Goal: Task Accomplishment & Management: Use online tool/utility

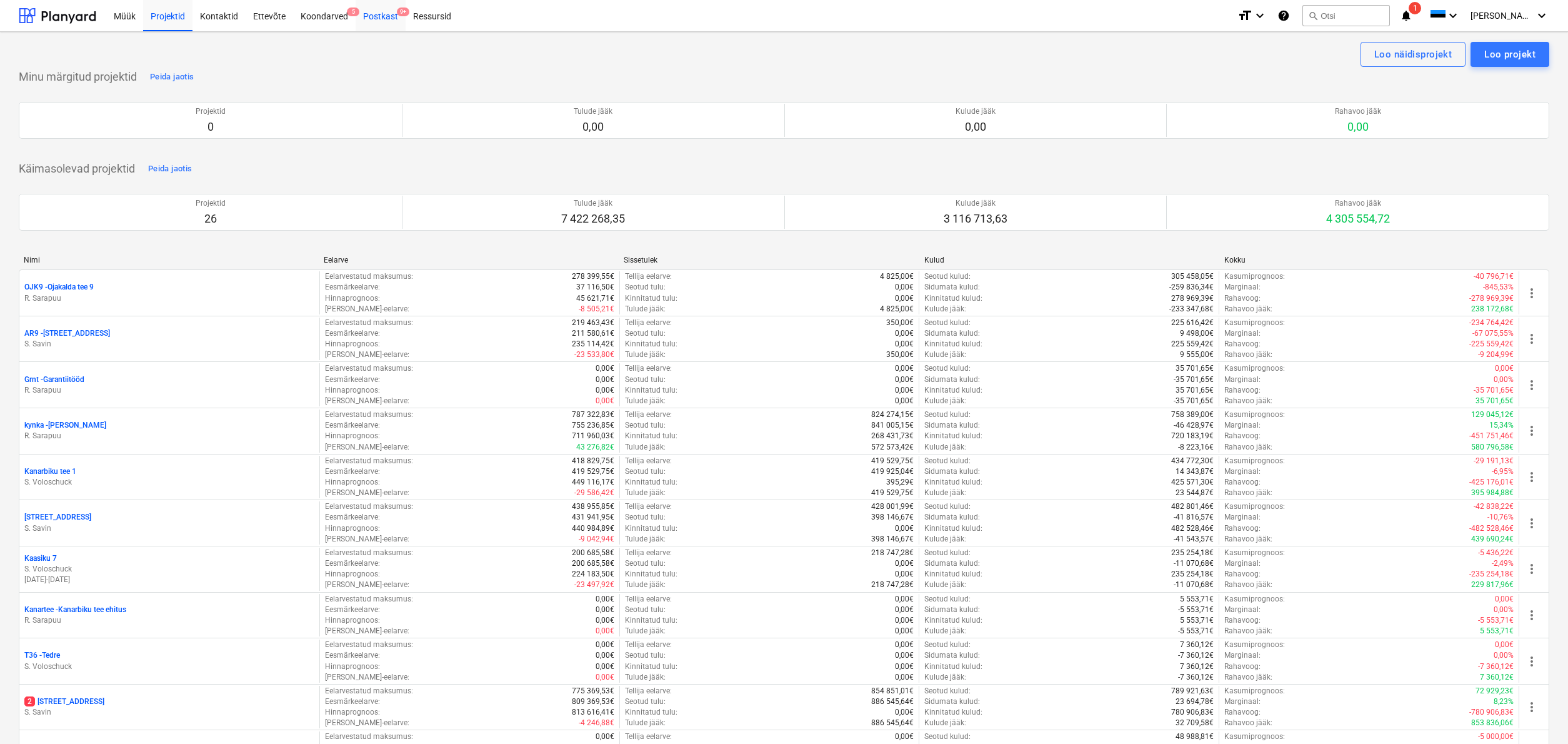
click at [392, 19] on div "Postkast 9+" at bounding box center [380, 15] width 50 height 32
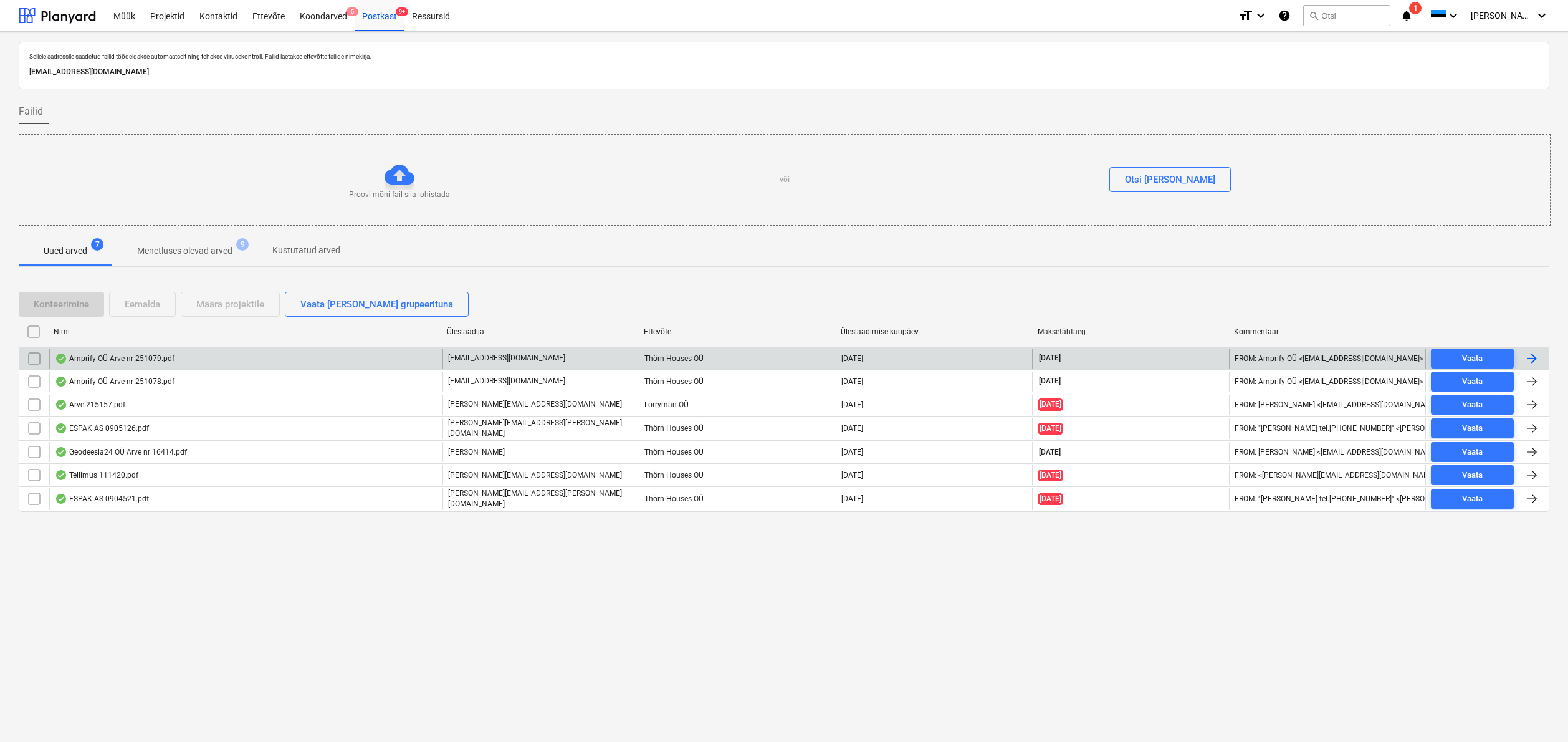
click at [119, 357] on div "Amprify OÜ Arve nr 251079.pdf" at bounding box center [115, 358] width 120 height 10
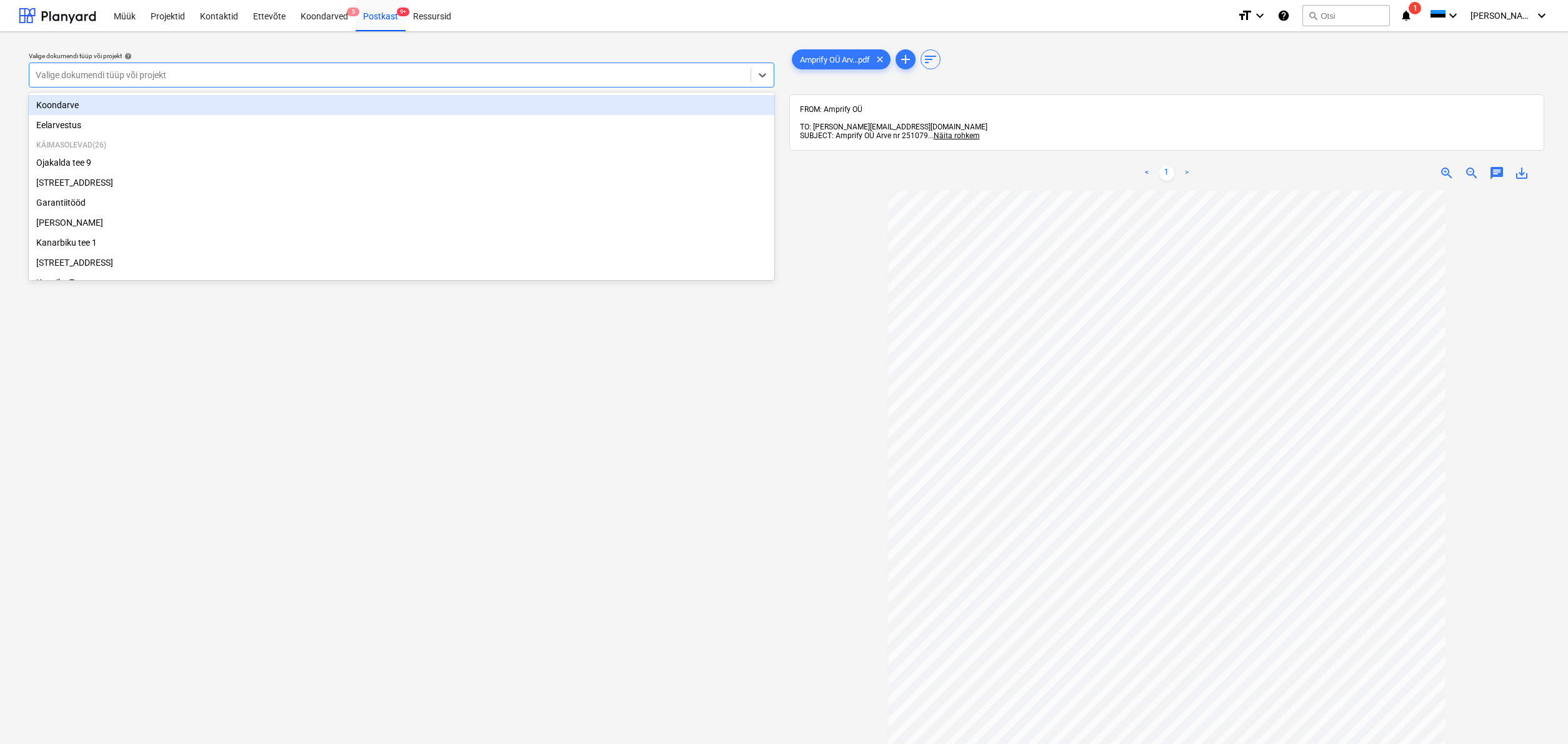
click at [101, 74] on div "Valige dokumendi tüüp või projekt" at bounding box center [390, 75] width 709 height 10
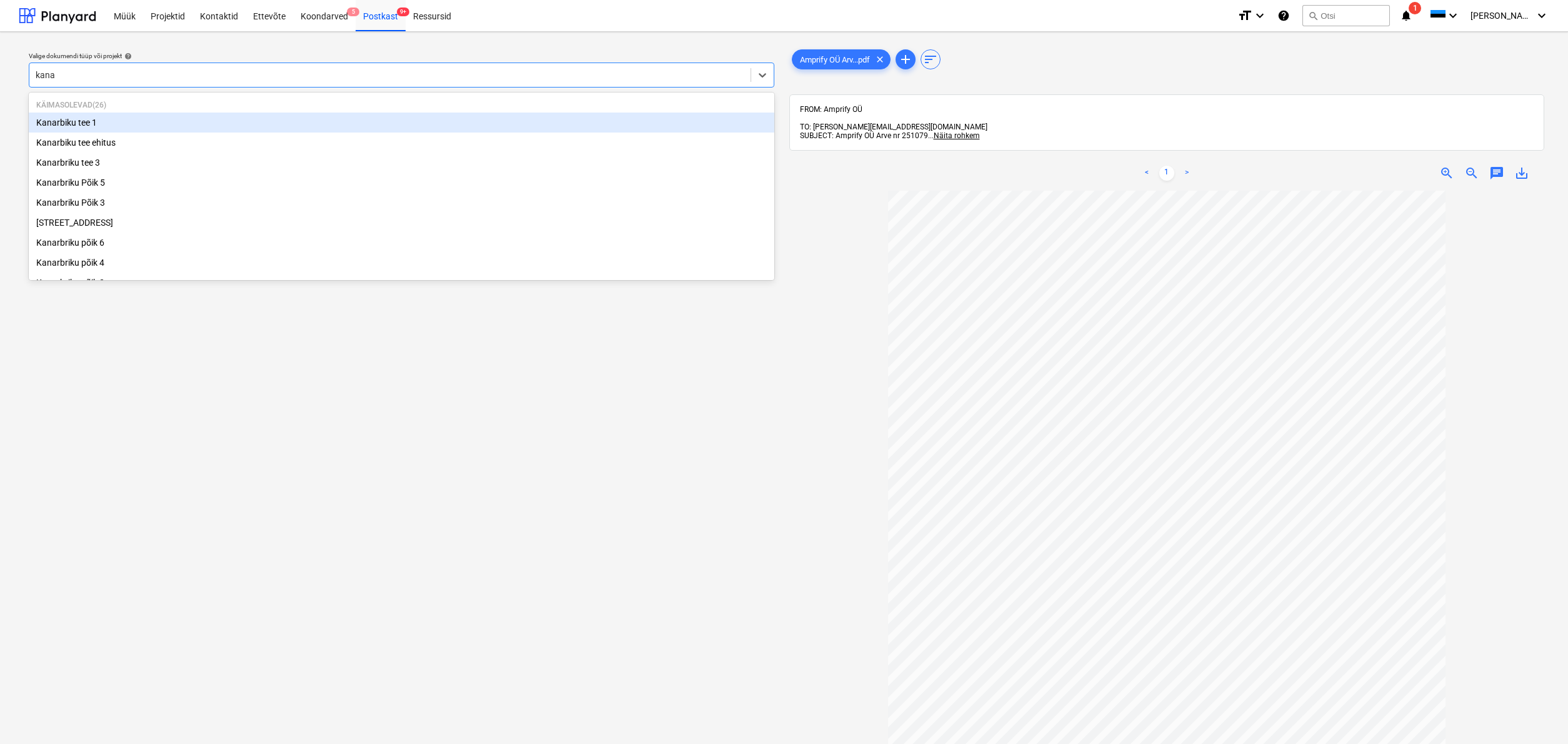
type input "kanar"
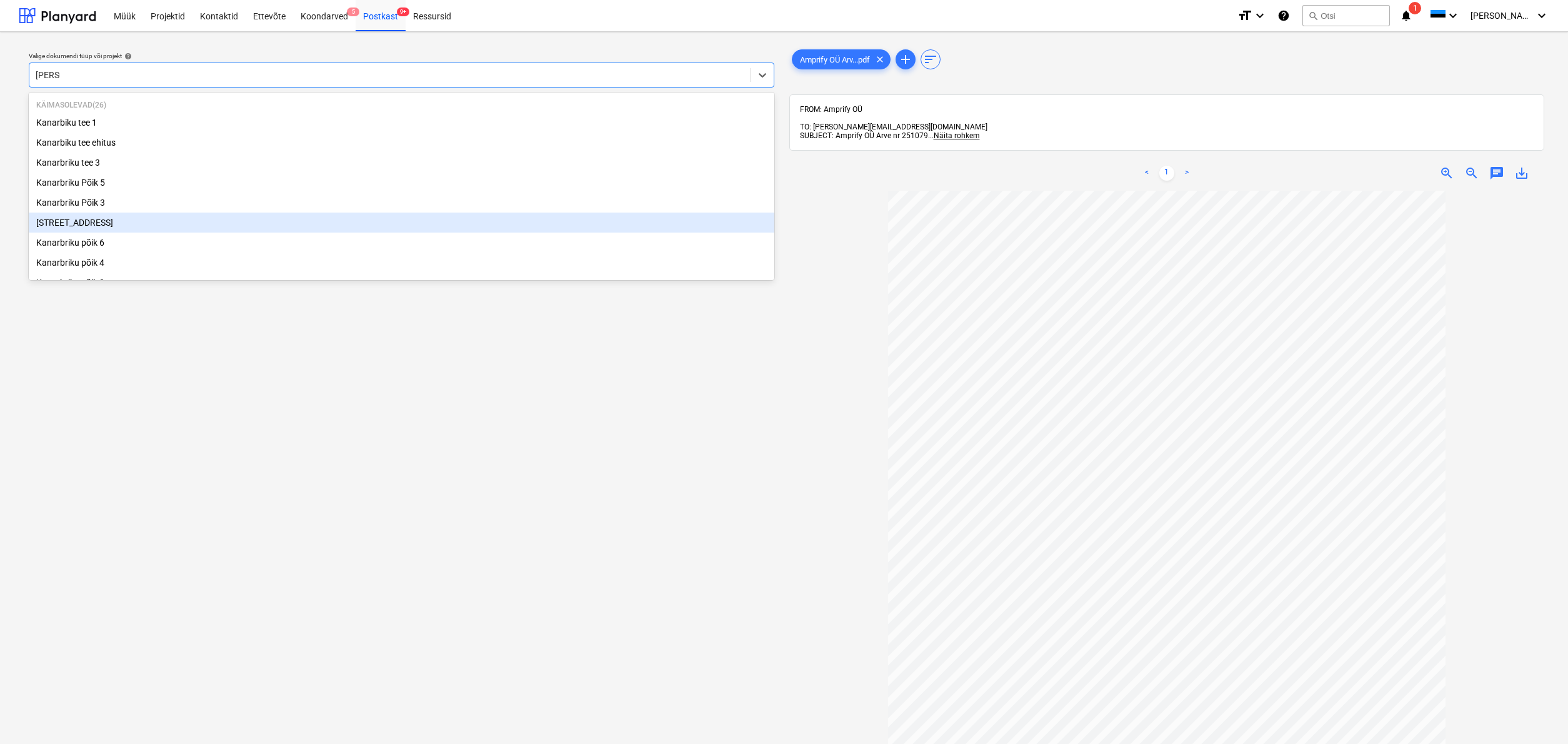
click at [67, 226] on div "[STREET_ADDRESS]" at bounding box center [401, 222] width 746 height 20
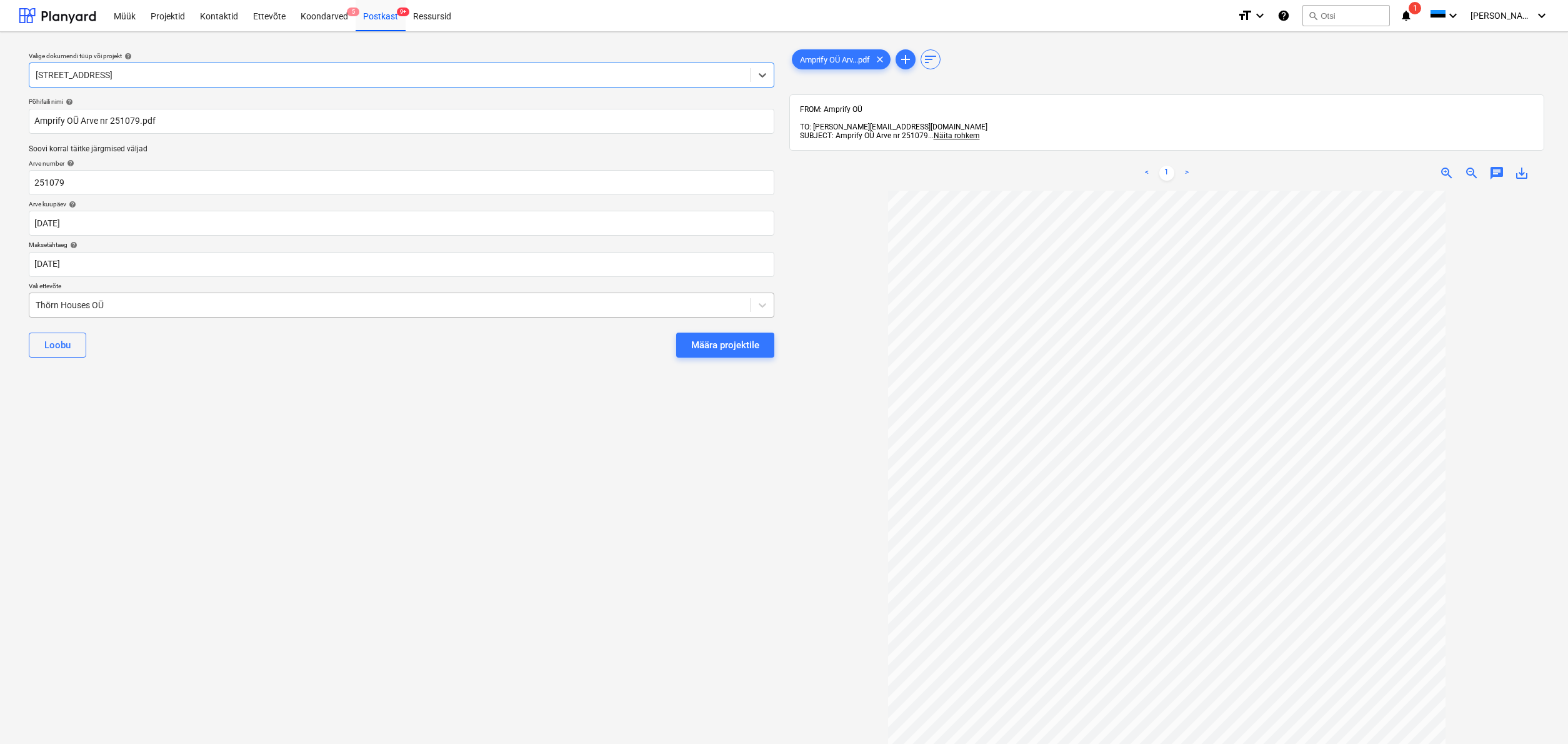
click at [34, 304] on div "Thörn Houses OÜ" at bounding box center [389, 304] width 721 height 18
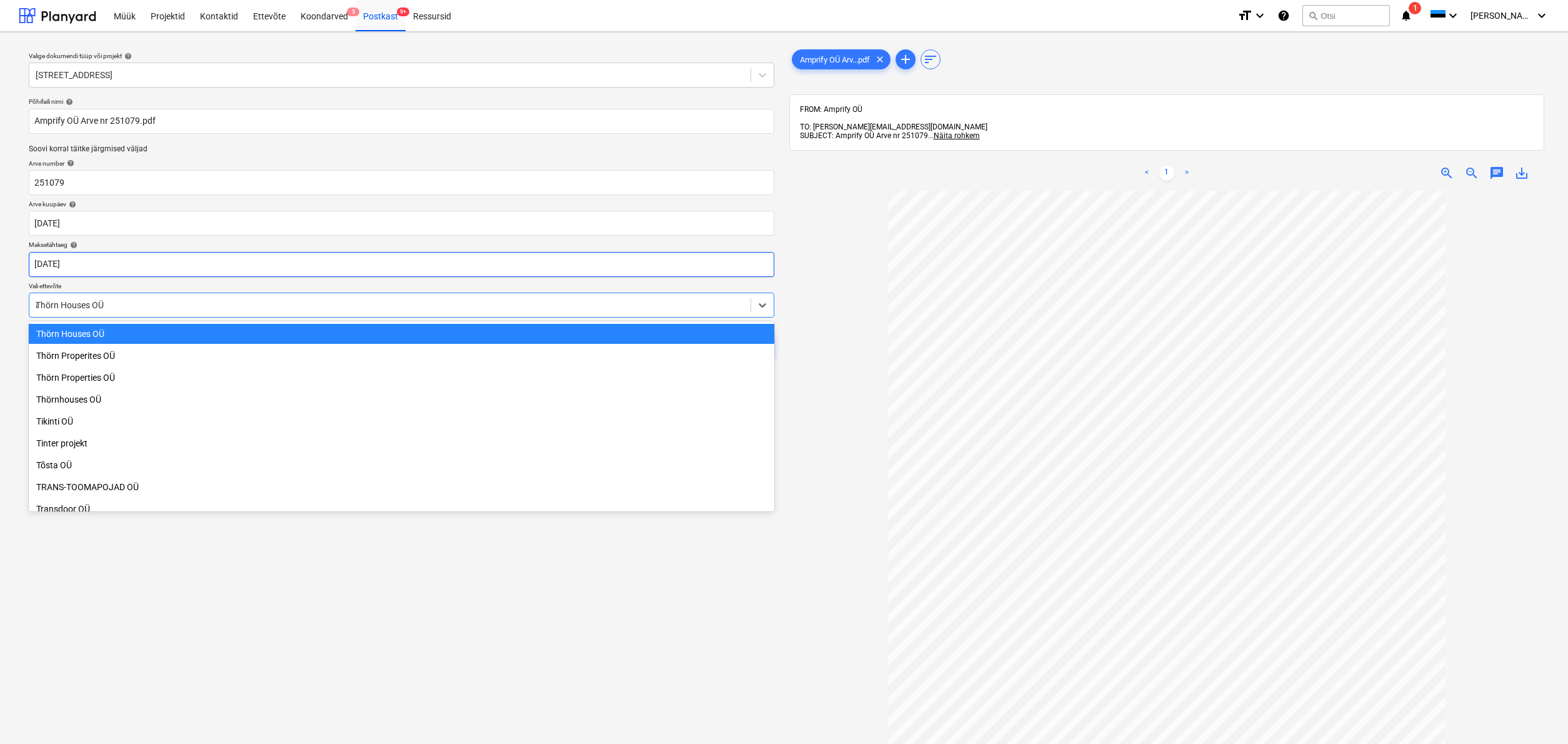
scroll to position [4648, 0]
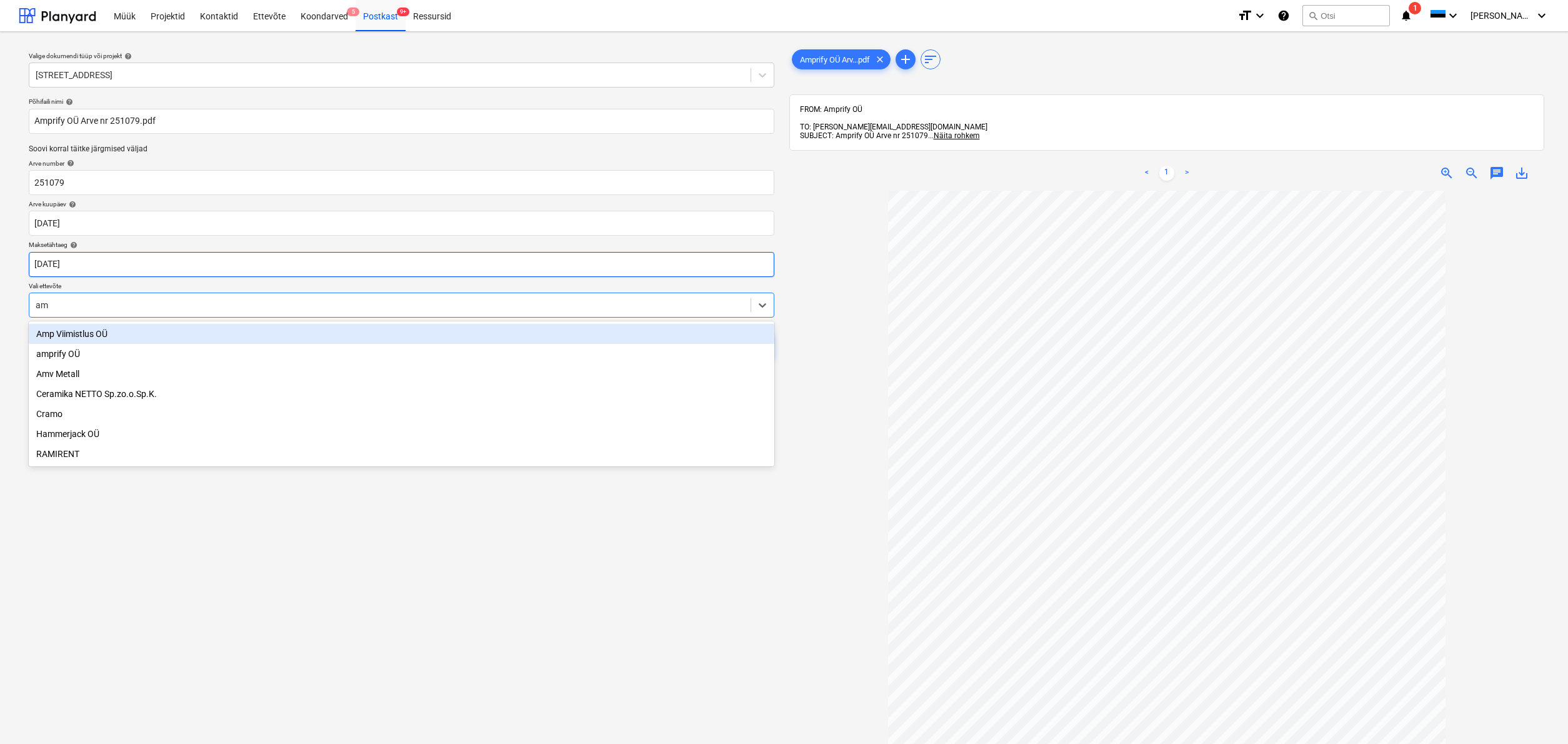
type input "amp"
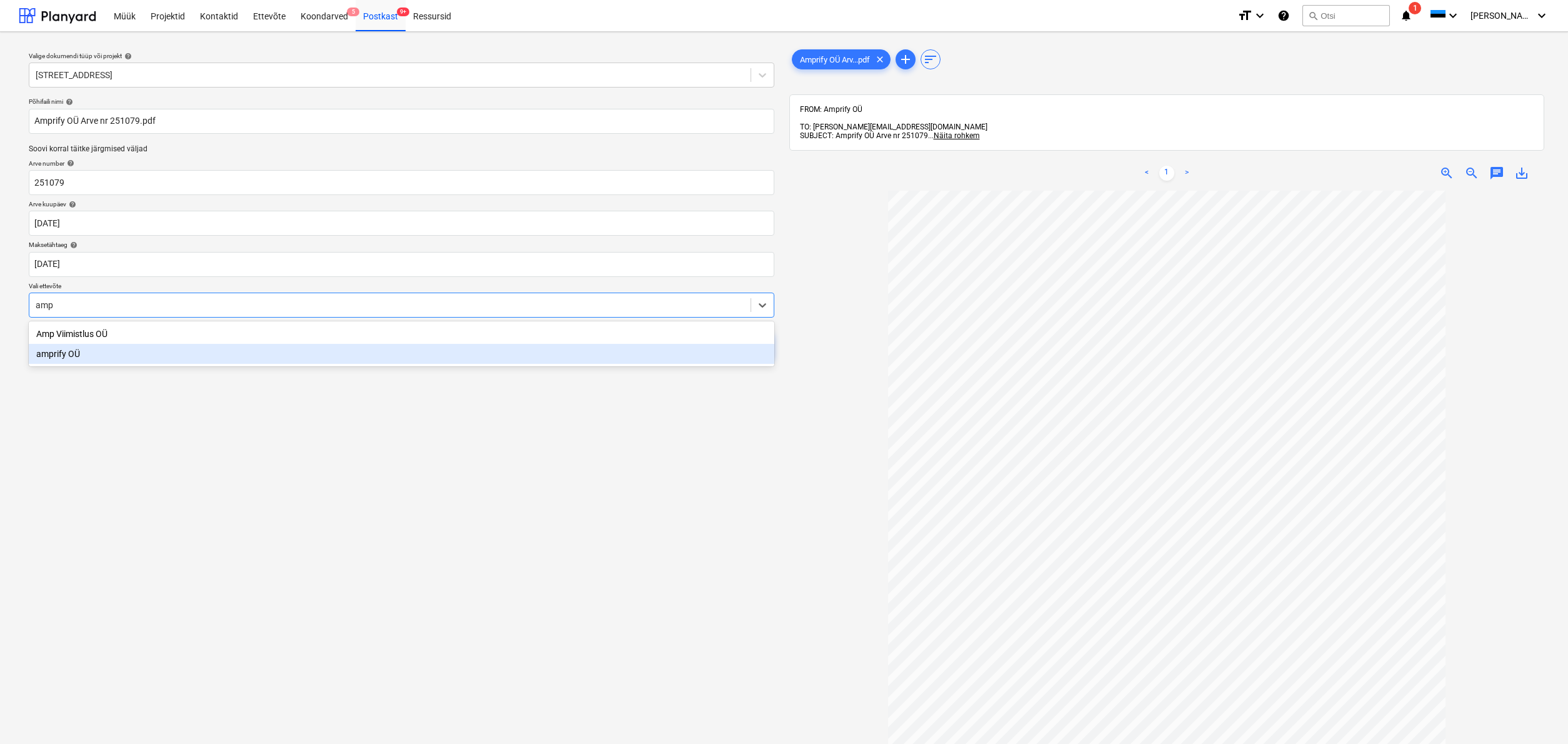
click at [62, 360] on div "amprify OÜ" at bounding box center [401, 354] width 746 height 20
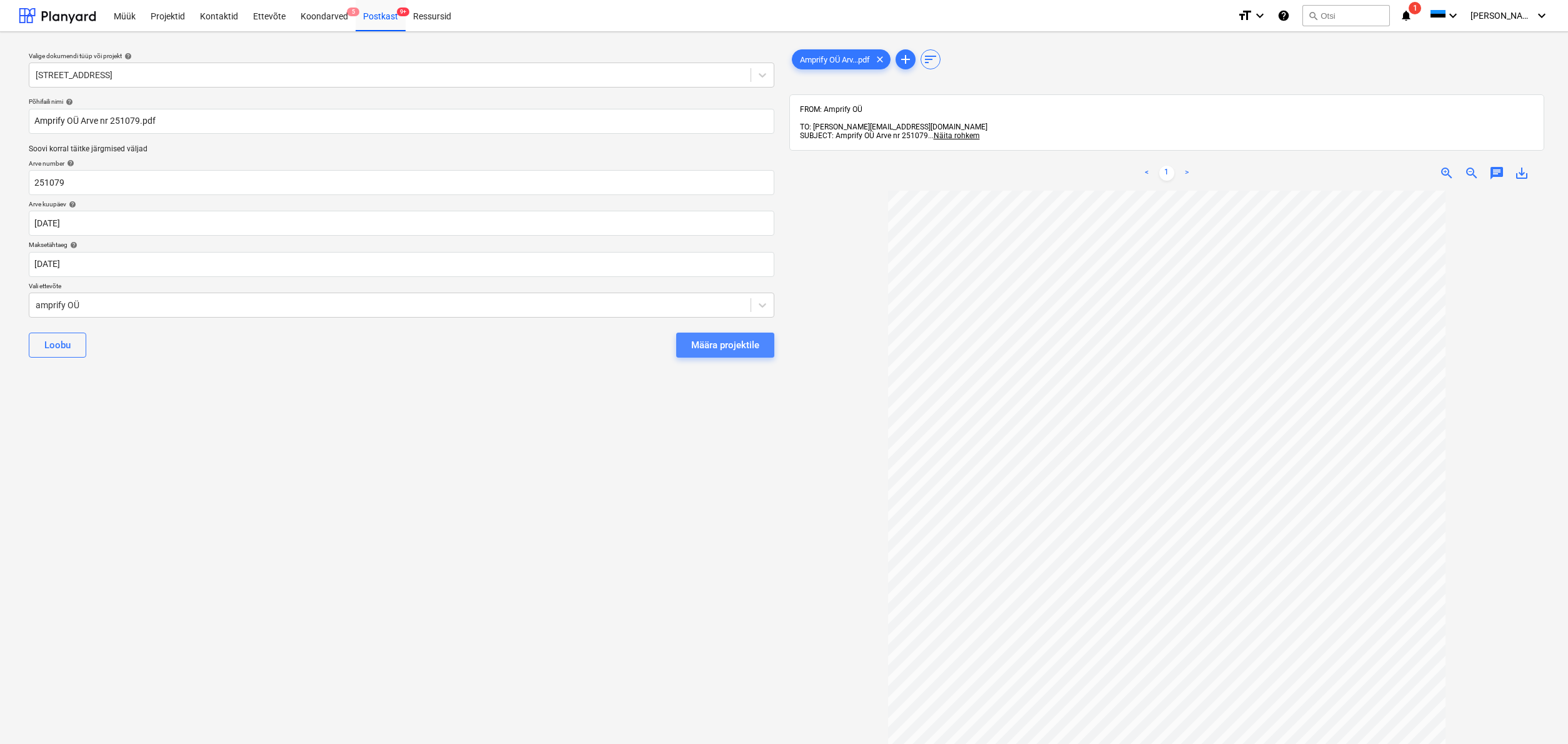
click at [705, 341] on div "Määra projektile" at bounding box center [725, 345] width 68 height 16
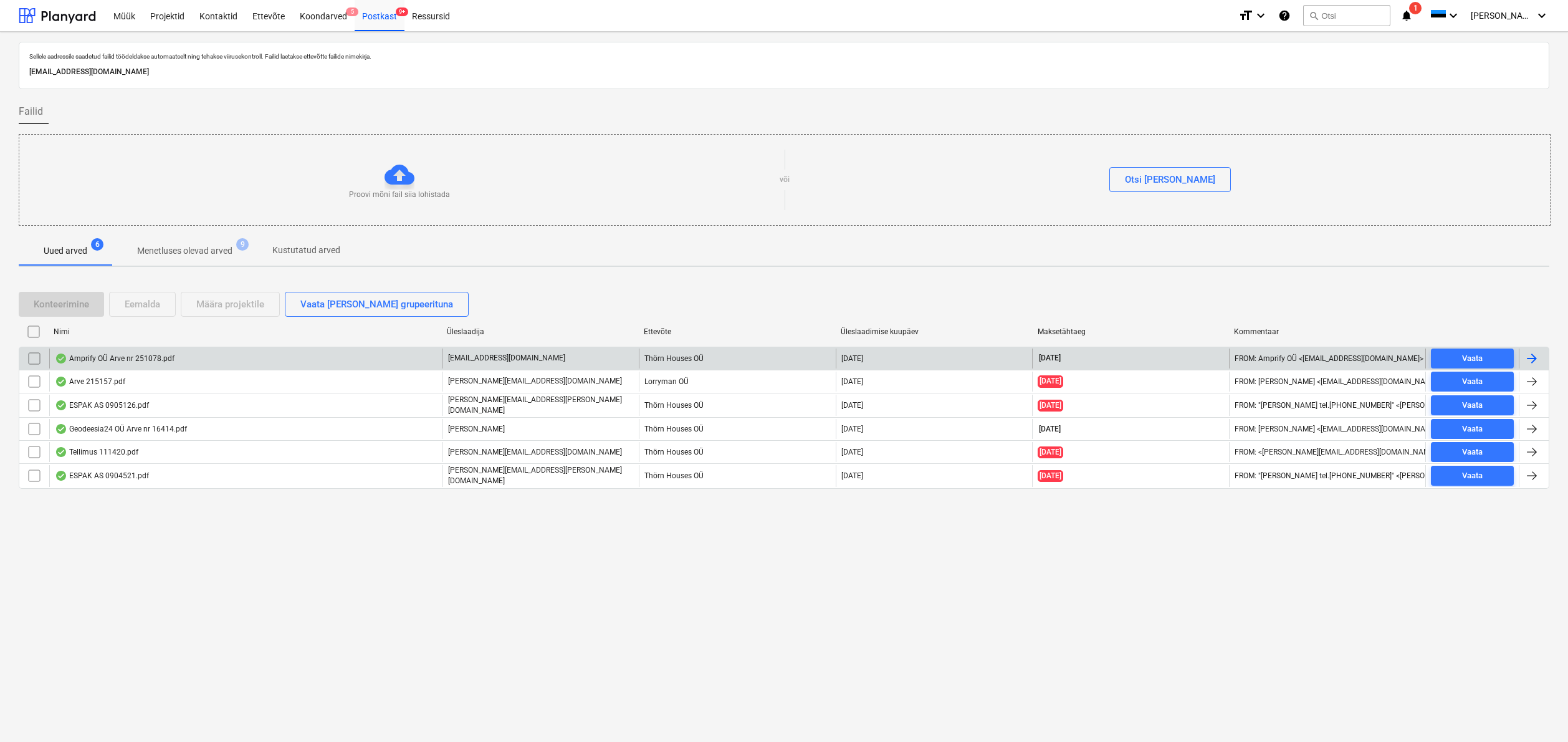
click at [126, 354] on div "Amprify OÜ Arve nr 251078.pdf" at bounding box center [115, 358] width 120 height 10
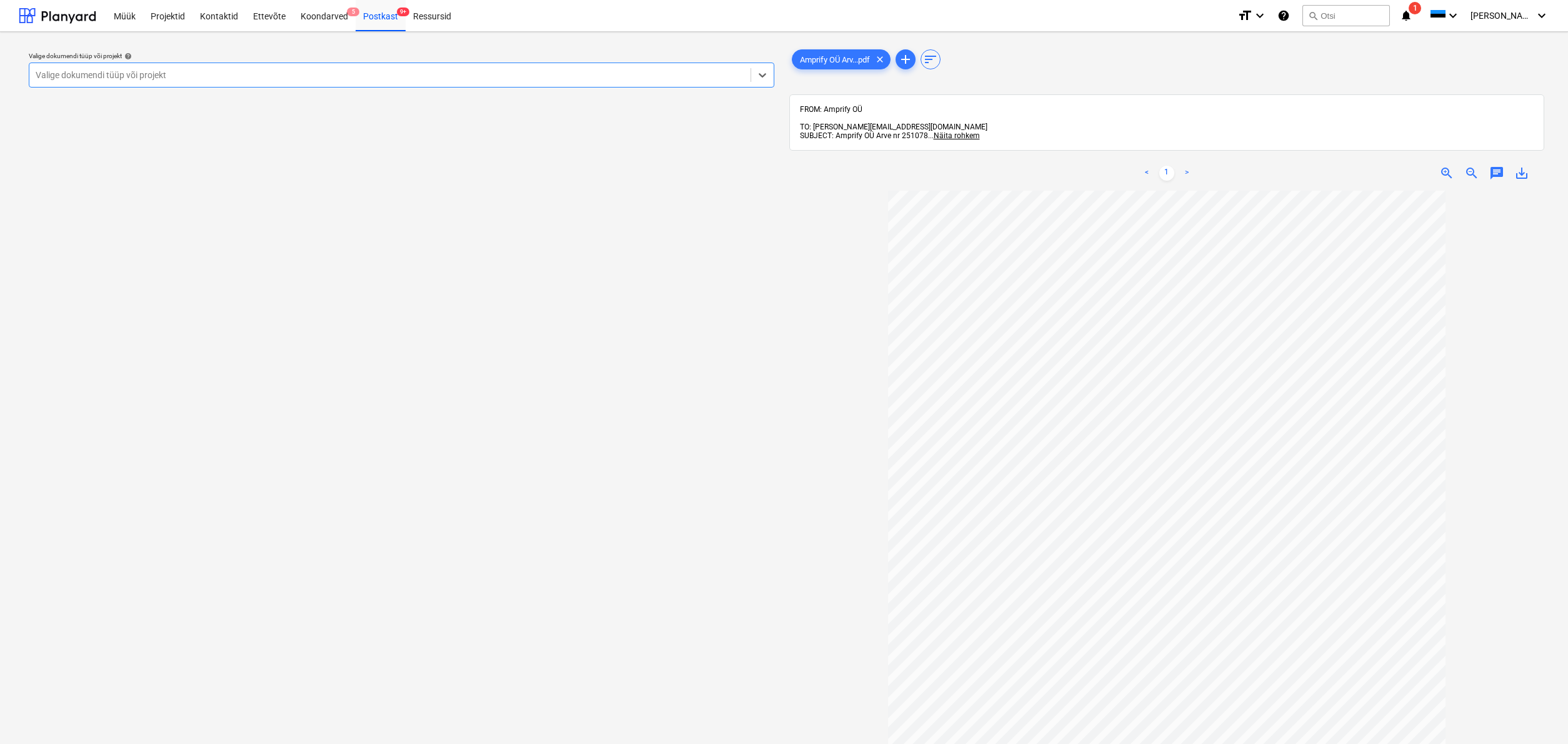
click at [56, 79] on div "Valige dokumendi tüüp või projekt" at bounding box center [390, 75] width 709 height 10
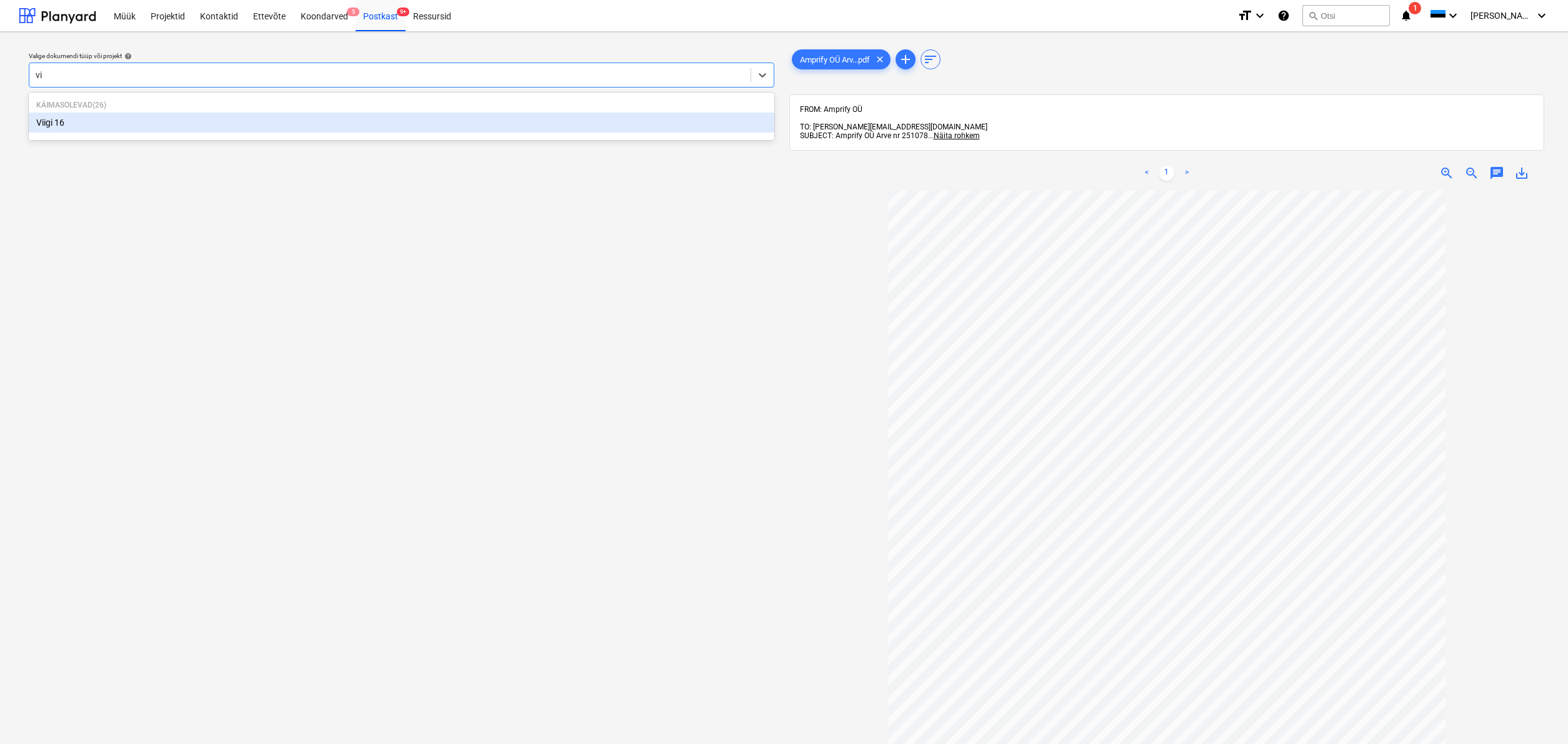
type input "vii"
click at [60, 121] on div "Viigi 16" at bounding box center [401, 122] width 746 height 20
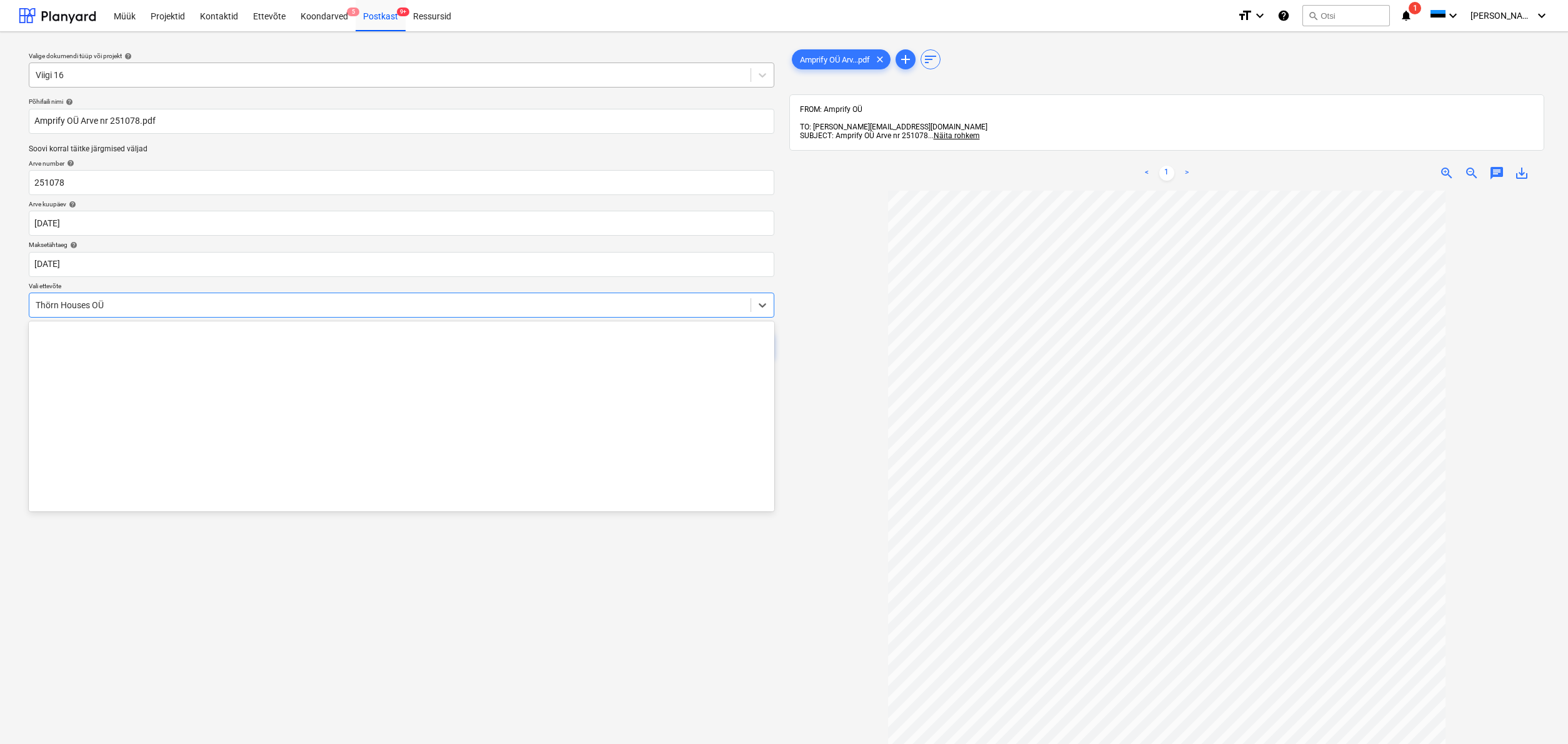
click at [33, 303] on div "Thörn Houses OÜ" at bounding box center [389, 304] width 721 height 18
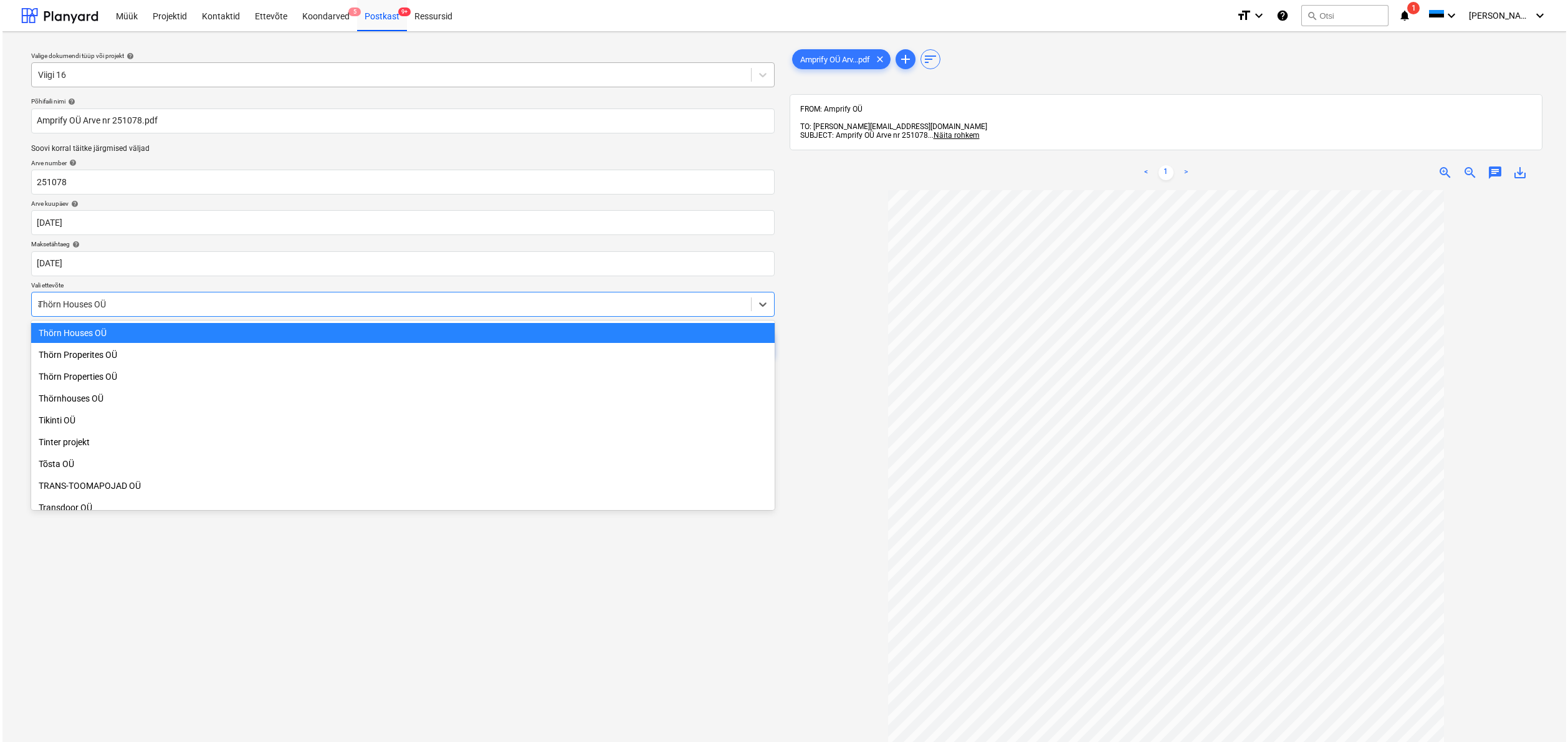
scroll to position [4636, 0]
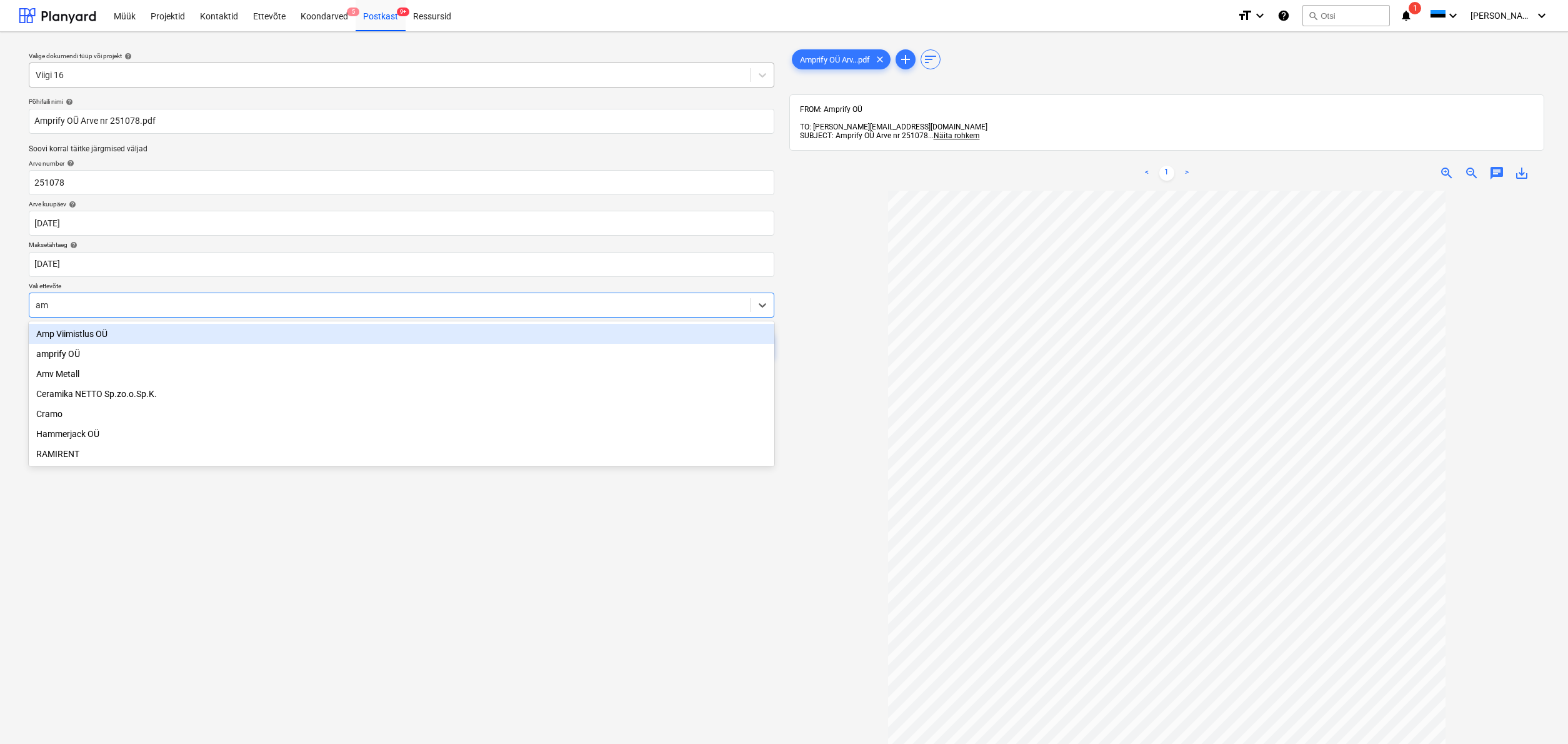
type input "amp"
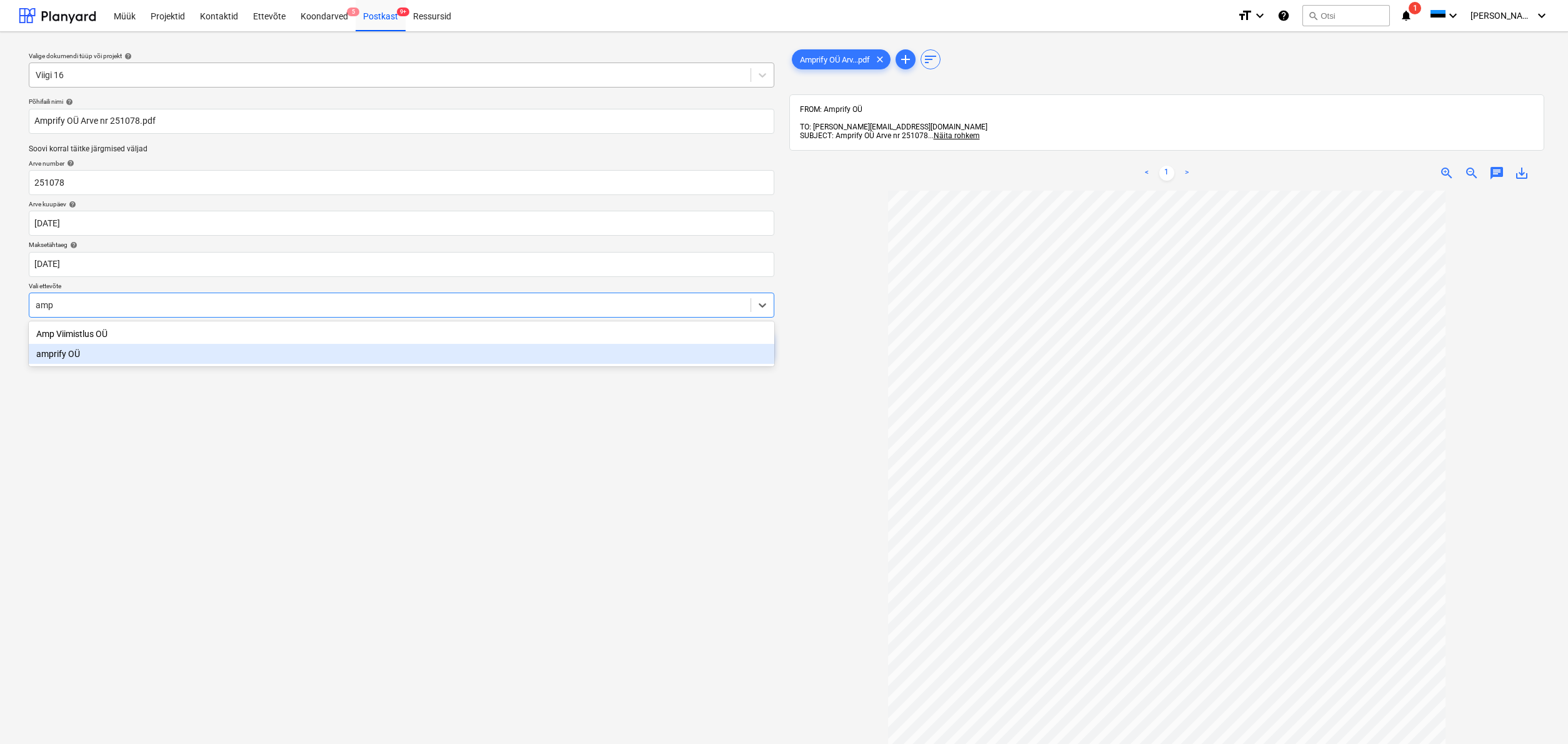
drag, startPoint x: 52, startPoint y: 349, endPoint x: 71, endPoint y: 345, distance: 19.4
click at [52, 349] on div "amprify OÜ" at bounding box center [401, 354] width 746 height 20
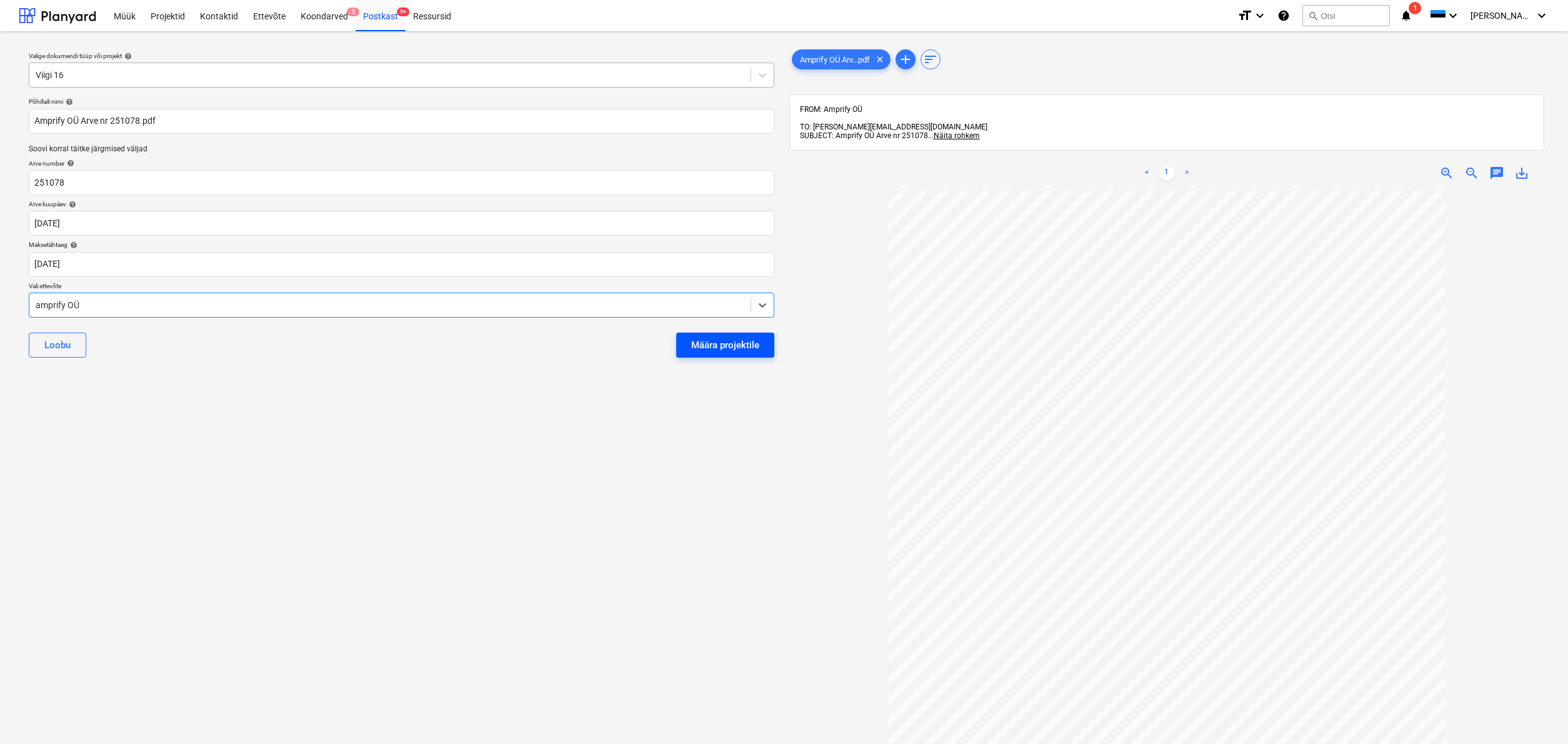
click at [718, 347] on div "Määra projektile" at bounding box center [725, 345] width 68 height 16
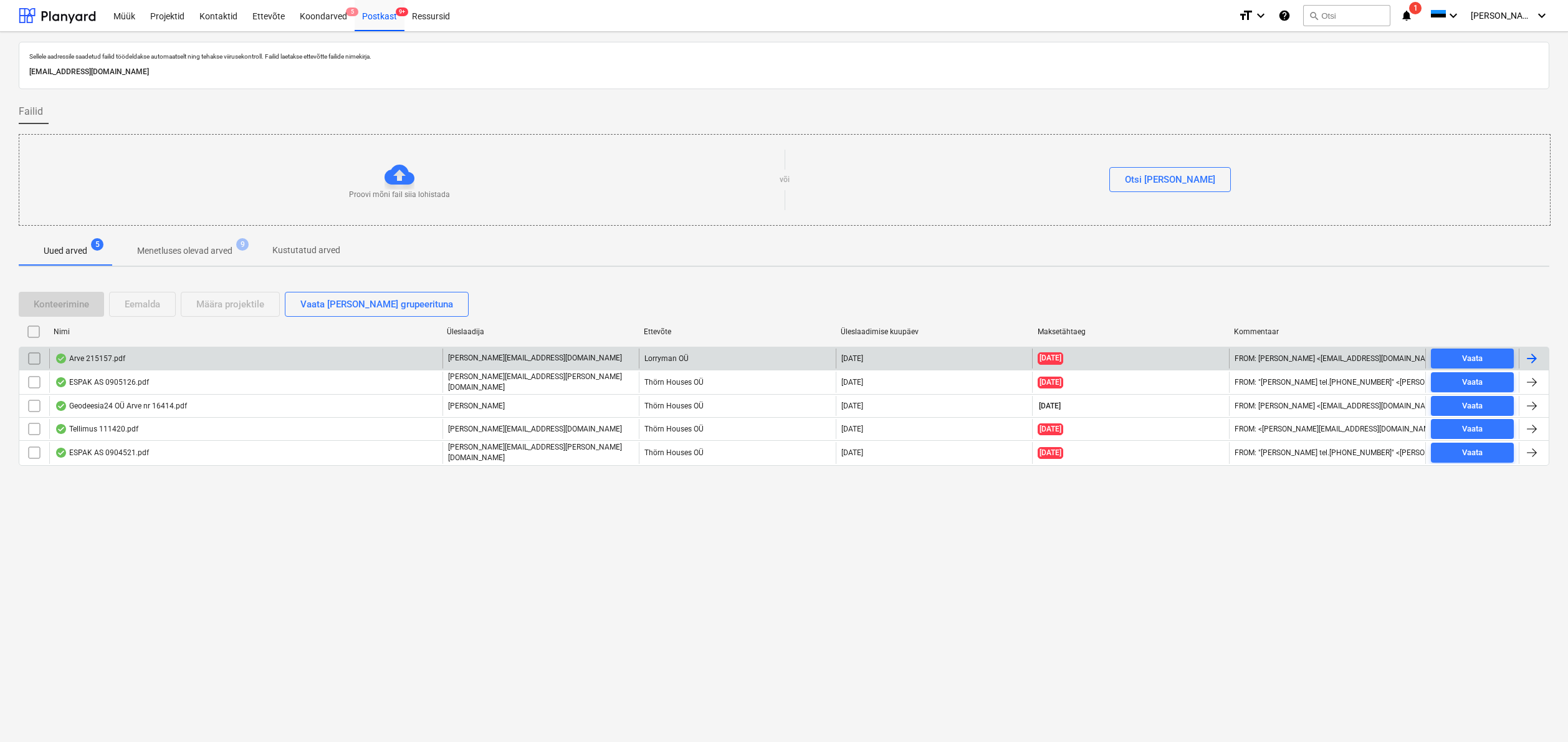
click at [116, 359] on div "Arve 215157.pdf" at bounding box center [90, 358] width 71 height 10
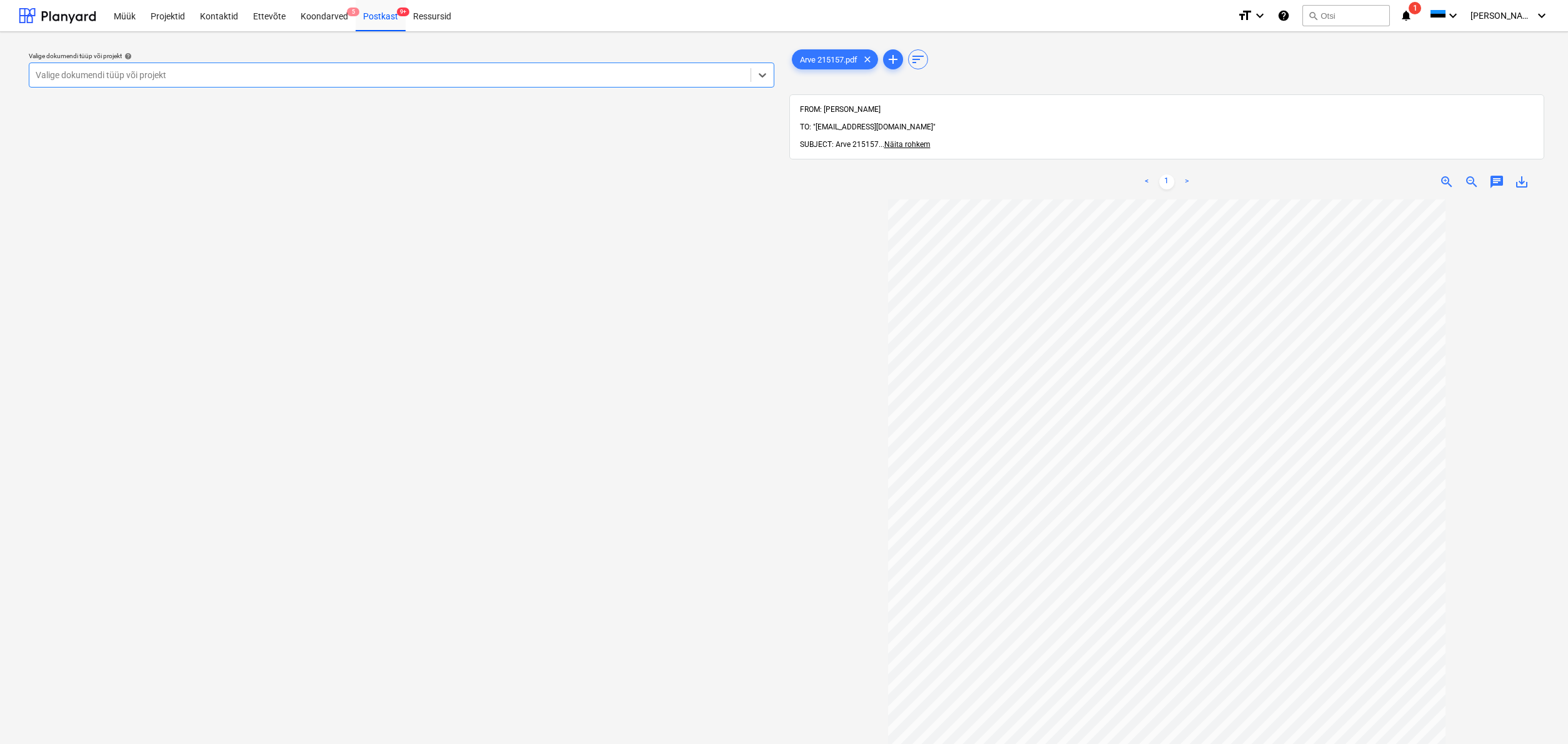
drag, startPoint x: 118, startPoint y: 73, endPoint x: 201, endPoint y: 92, distance: 85.1
click at [118, 72] on div "Valige dokumendi tüüp või projekt" at bounding box center [390, 75] width 709 height 10
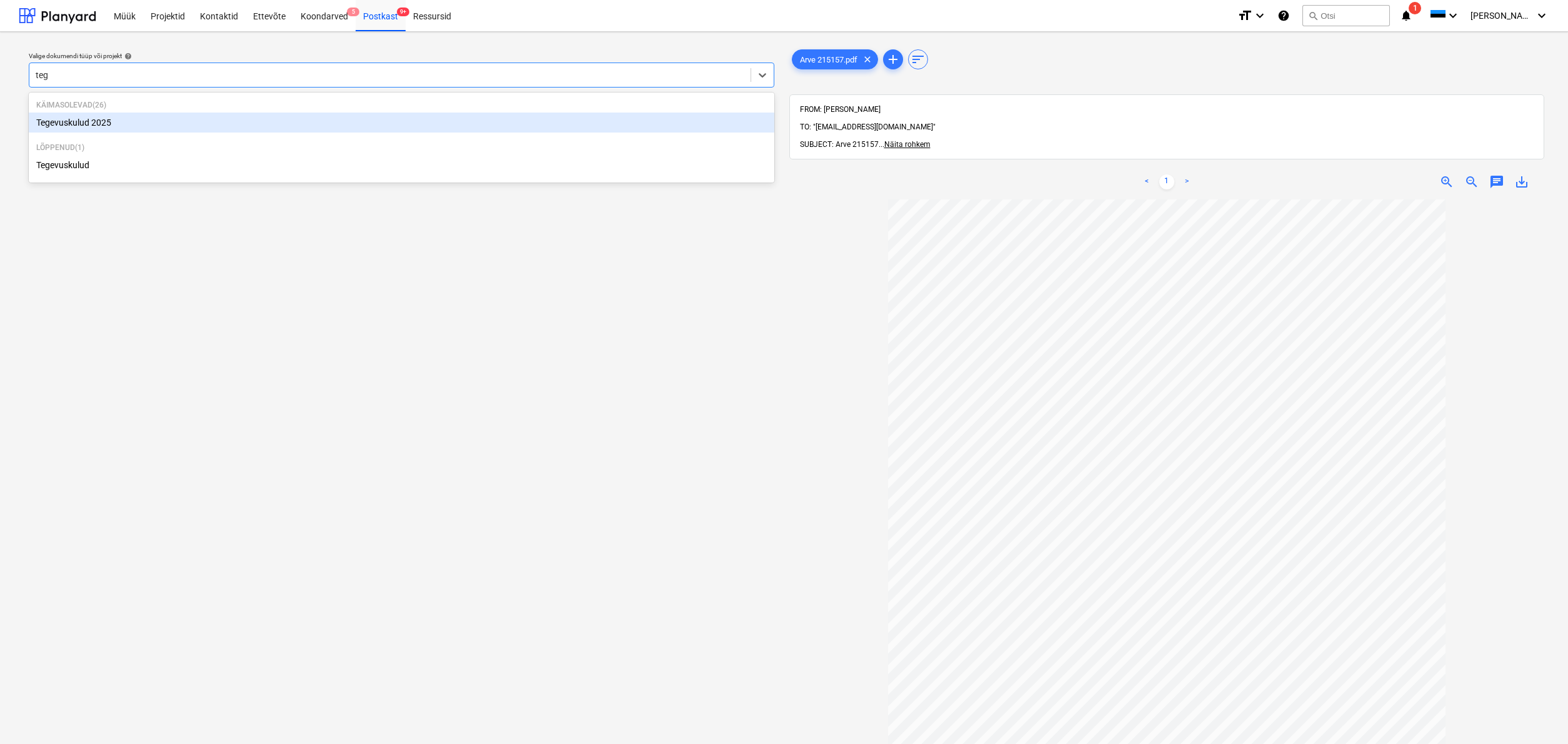
type input "tege"
click at [115, 133] on div "Käimasolevad ( 26 ) Tegevuskulud 2025" at bounding box center [401, 116] width 746 height 42
click at [110, 127] on div "Tegevuskulud 2025" at bounding box center [401, 122] width 746 height 20
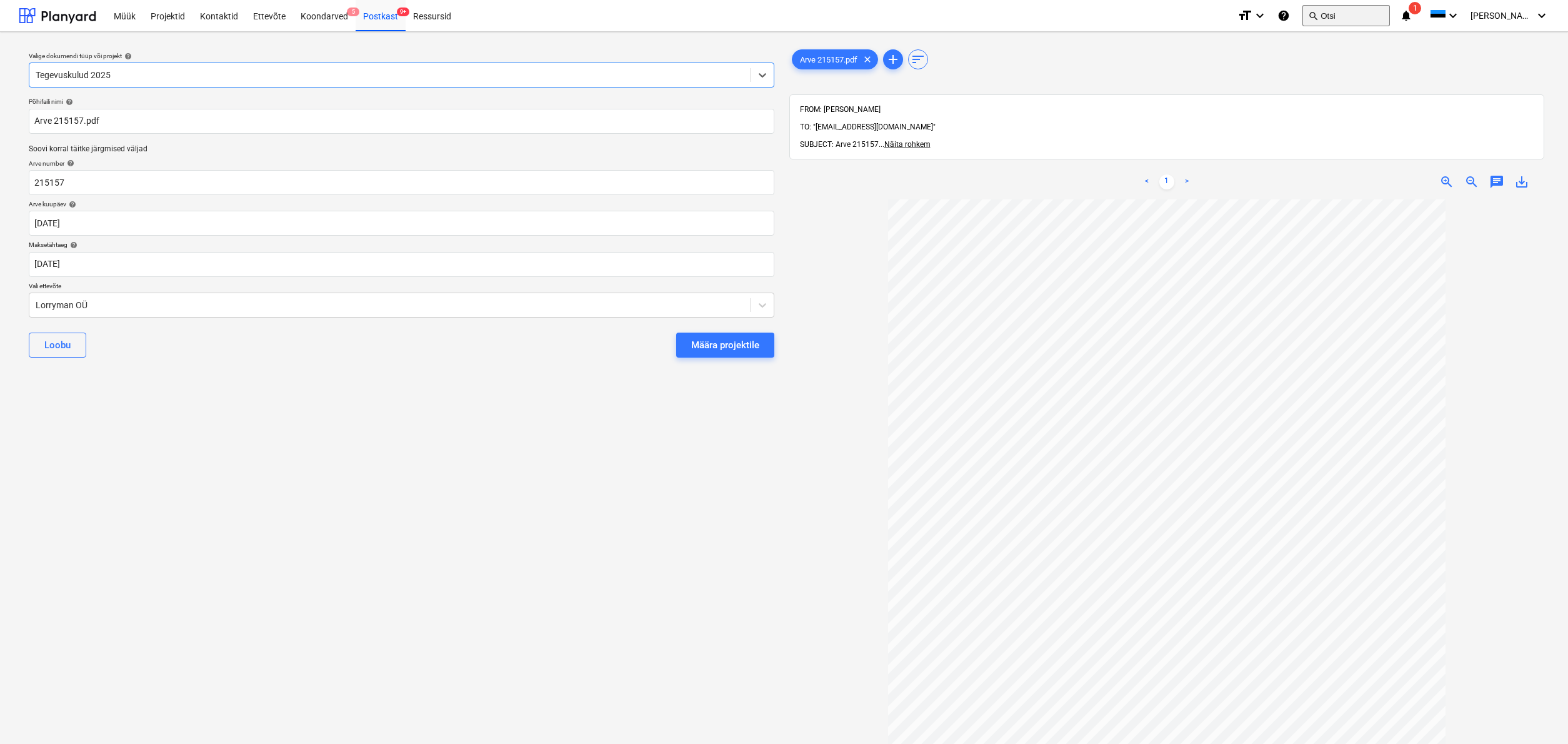
click at [1349, 17] on button "search Otsi" at bounding box center [1346, 16] width 88 height 21
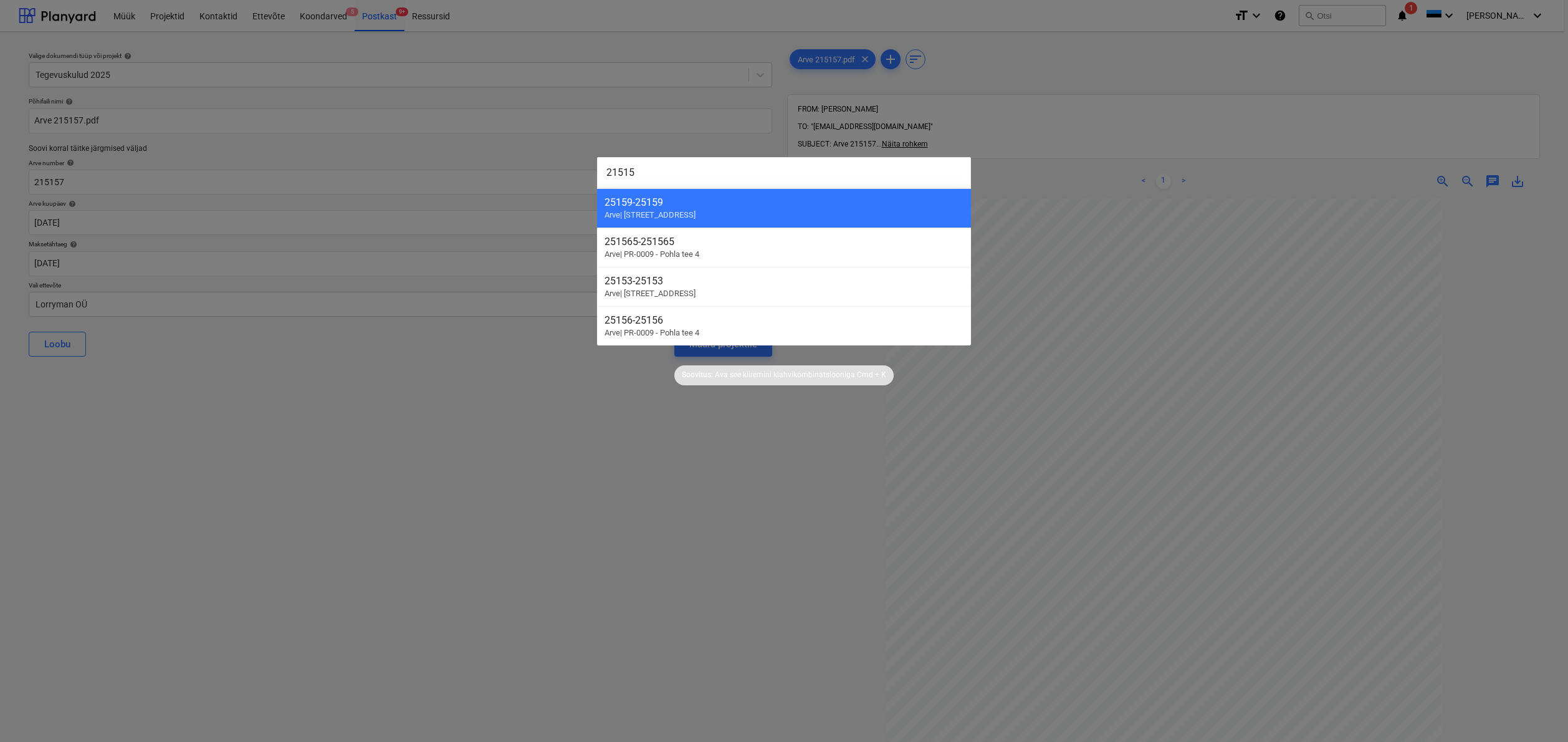
type input "215157"
click at [612, 526] on div at bounding box center [784, 371] width 1568 height 742
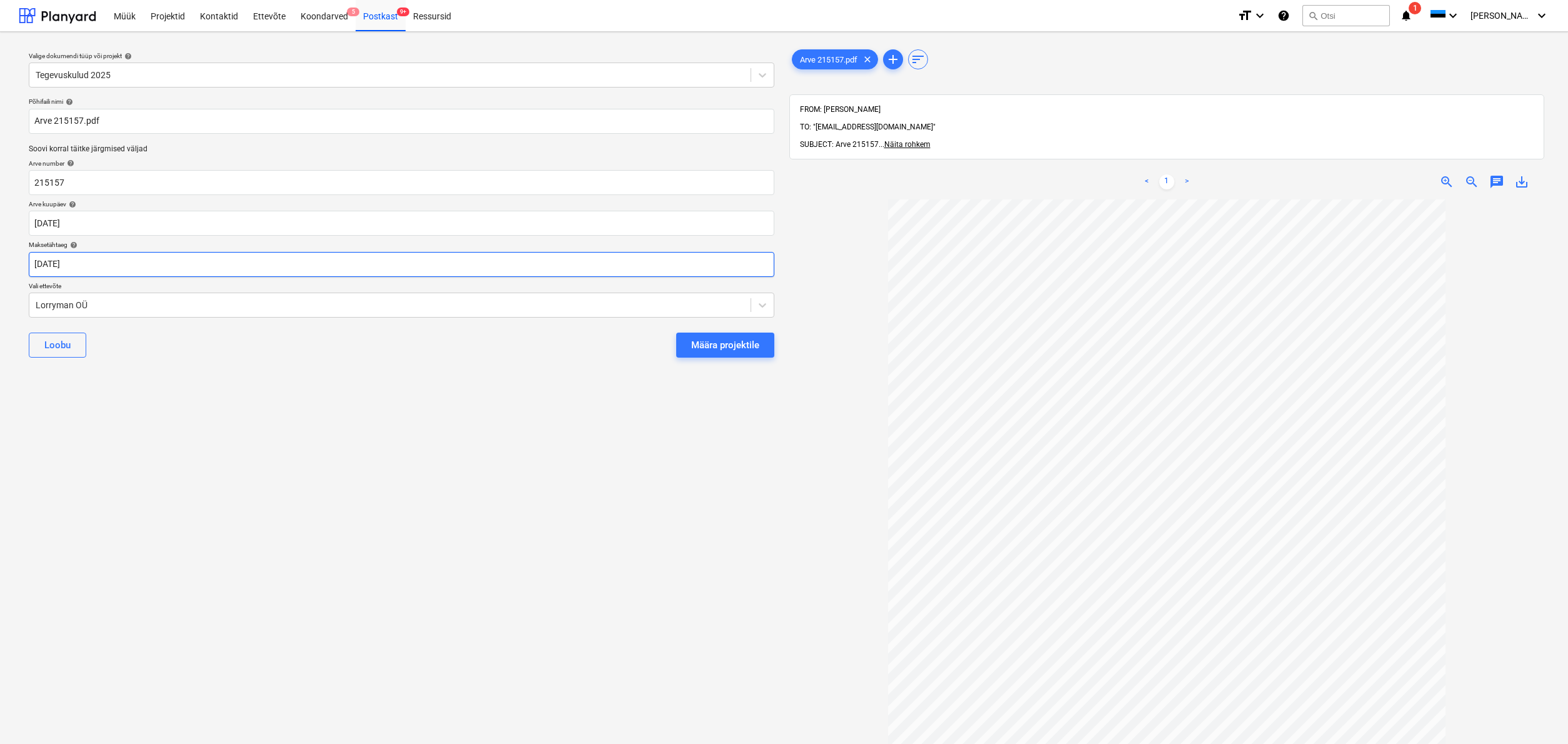
click at [53, 261] on body "Müük Projektid Kontaktid Ettevõte Koondarved 5 Postkast 9+ Ressursid format_siz…" at bounding box center [784, 372] width 1568 height 744
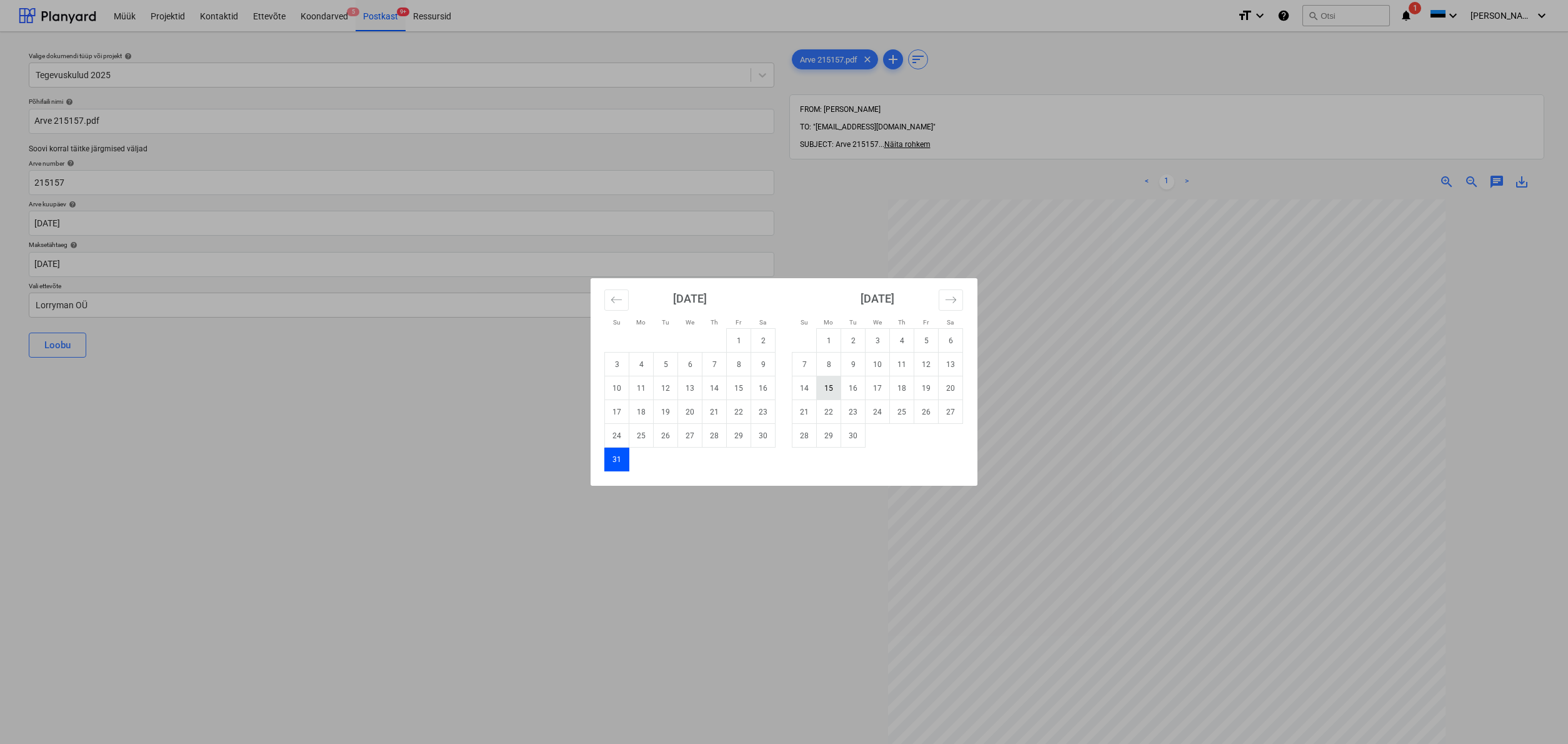
click at [828, 391] on td "15" at bounding box center [829, 388] width 25 height 24
type input "[DATE]"
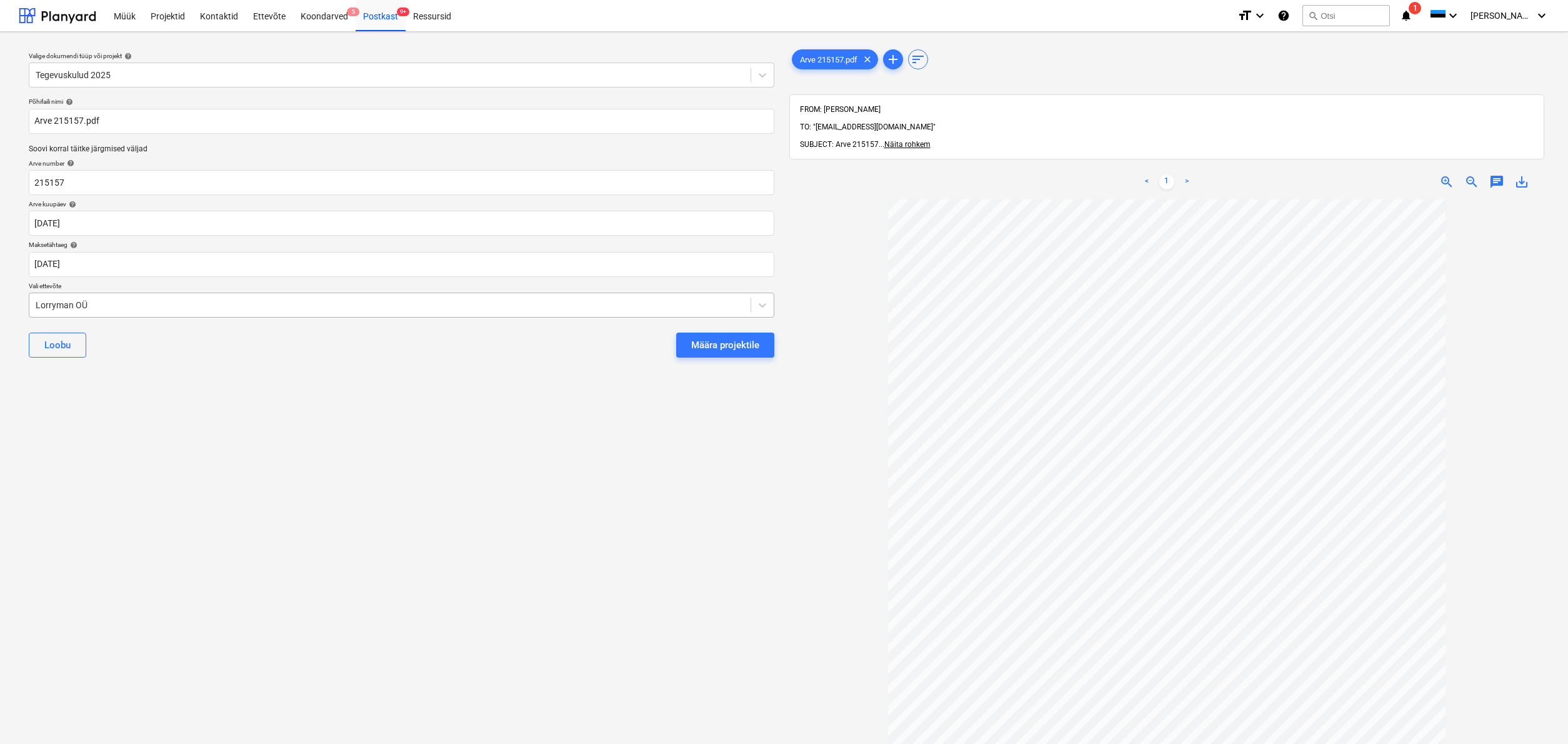
click at [32, 303] on div "Lorryman OÜ" at bounding box center [389, 304] width 721 height 18
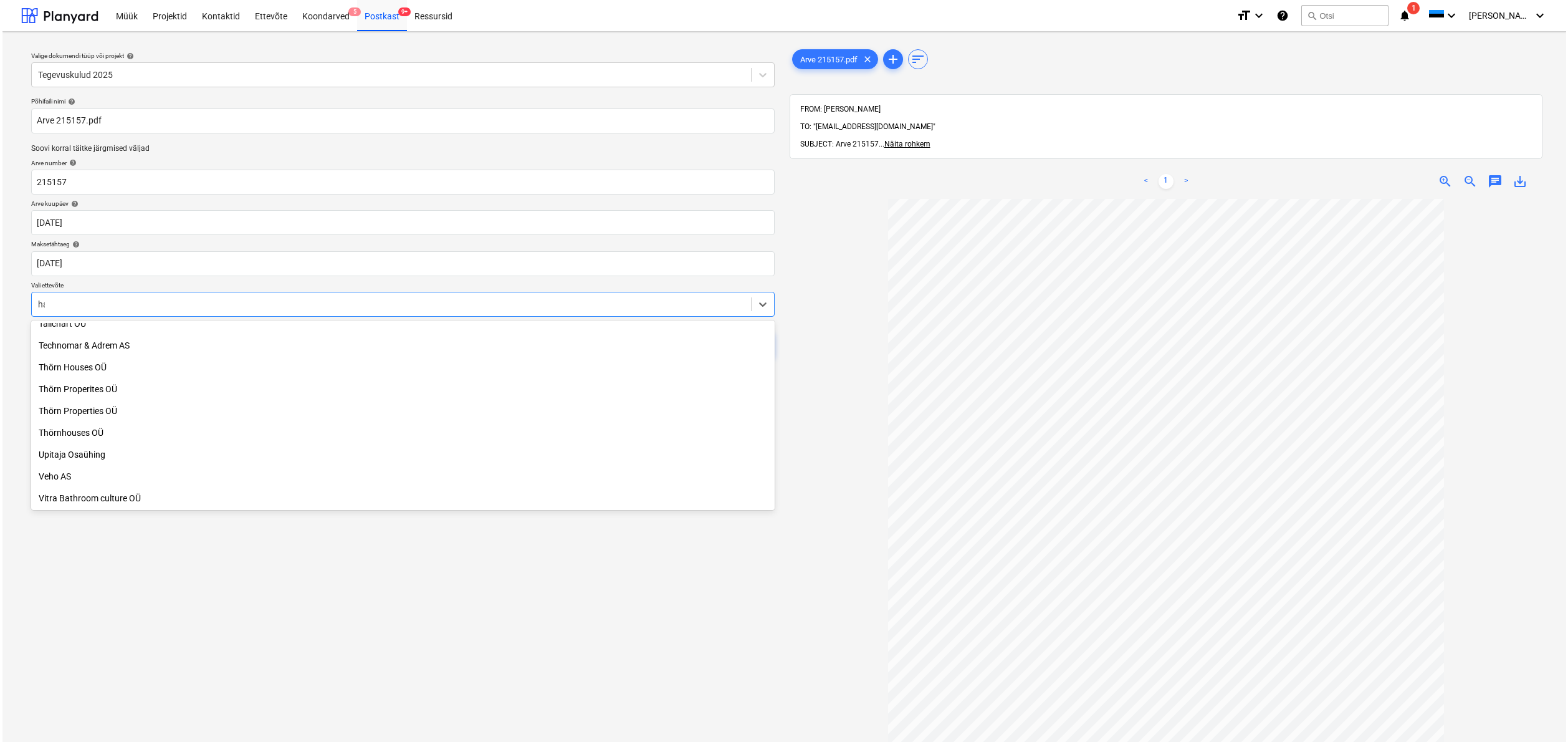
scroll to position [249, 0]
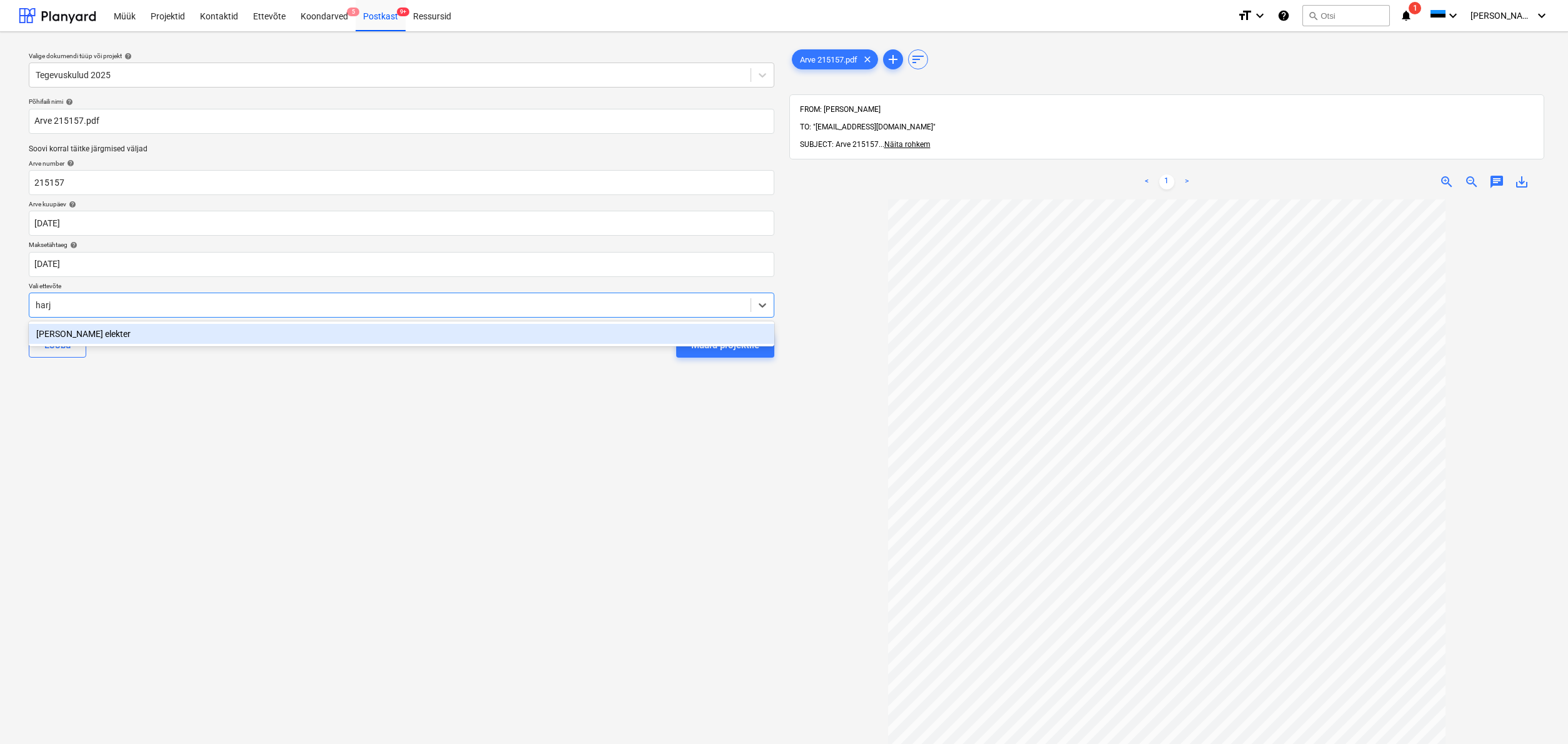
type input "[GEOGRAPHIC_DATA]"
click at [81, 332] on div "[PERSON_NAME] elekter" at bounding box center [401, 334] width 746 height 20
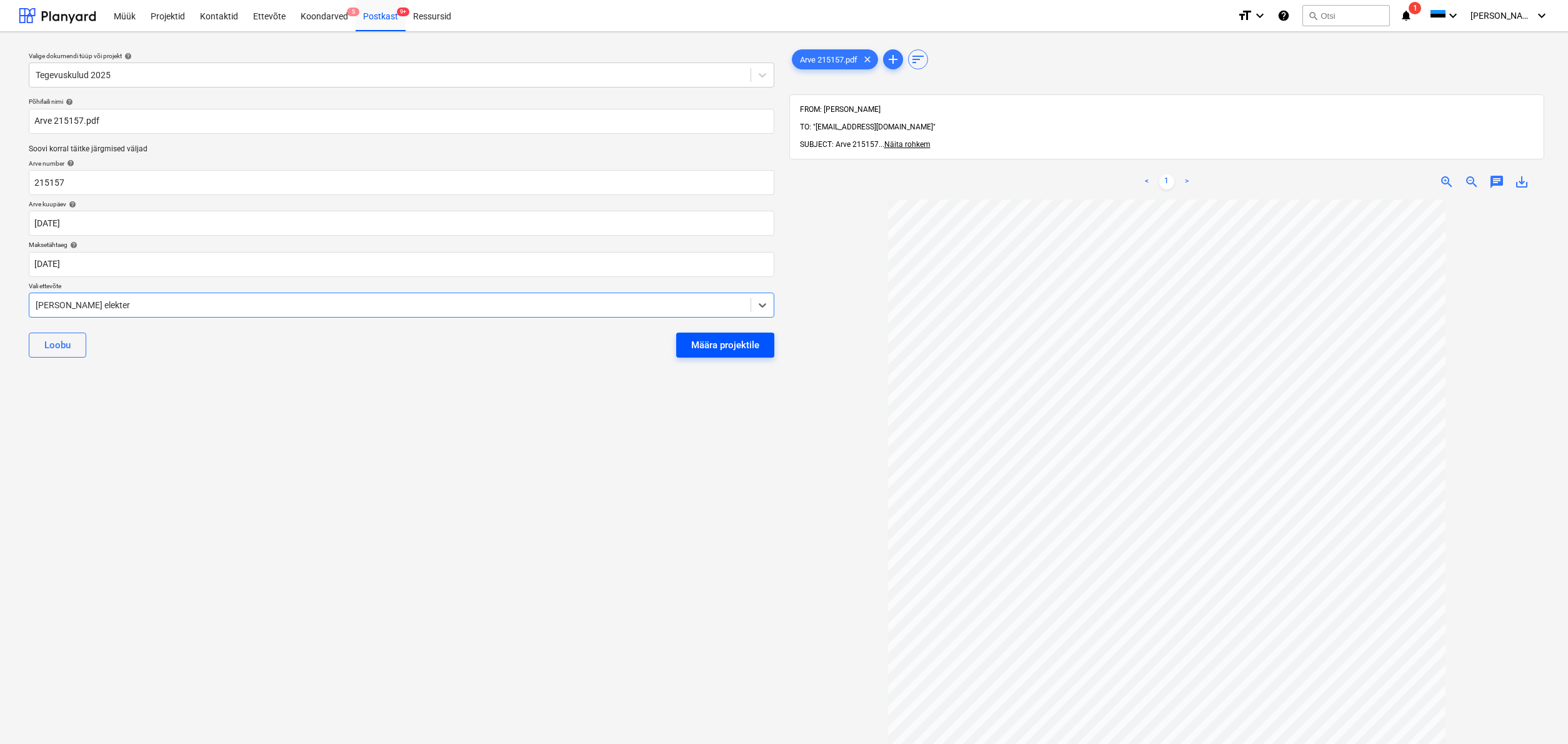
click at [733, 346] on div "Määra projektile" at bounding box center [725, 345] width 68 height 16
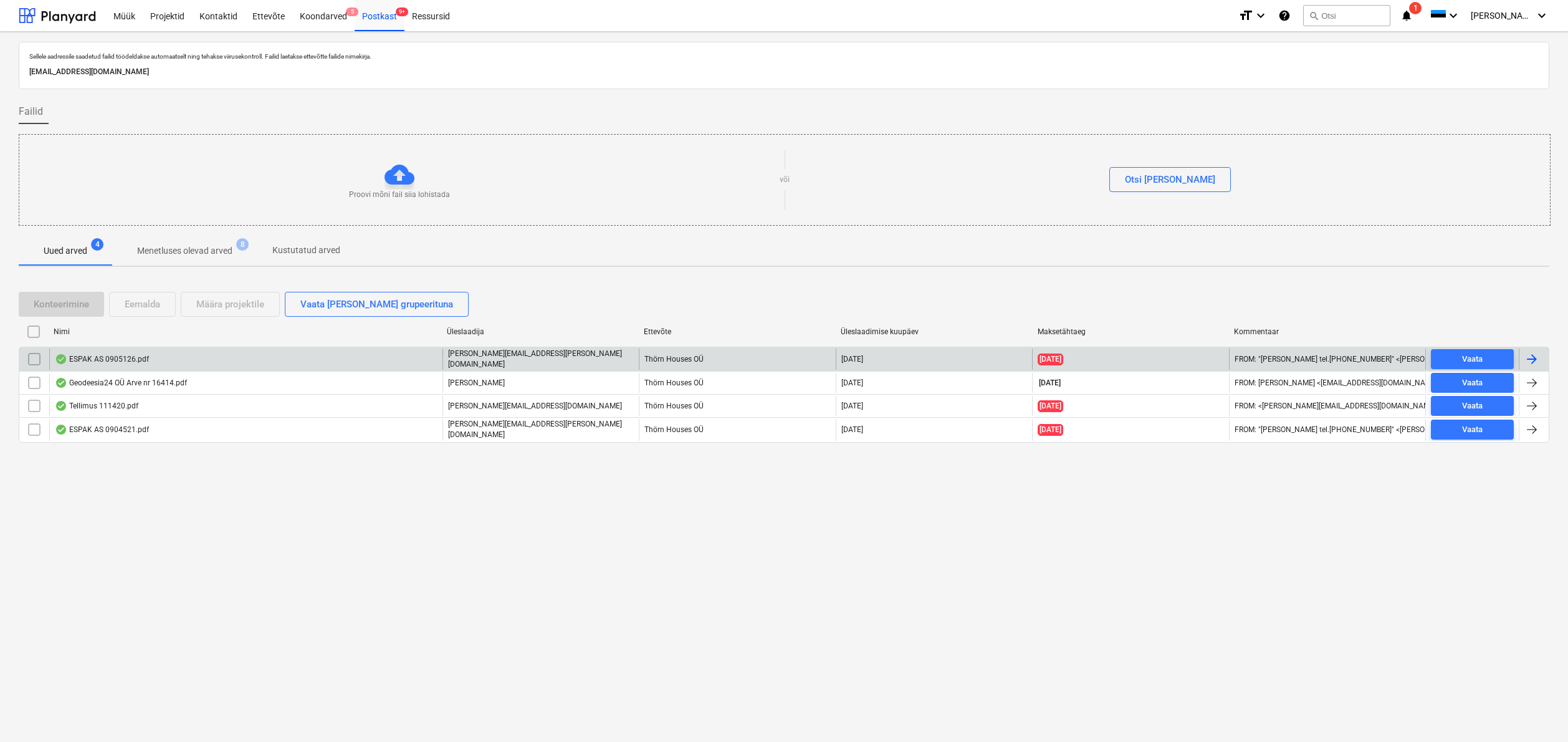
click at [107, 356] on div "ESPAK AS 0905126.pdf" at bounding box center [102, 359] width 94 height 10
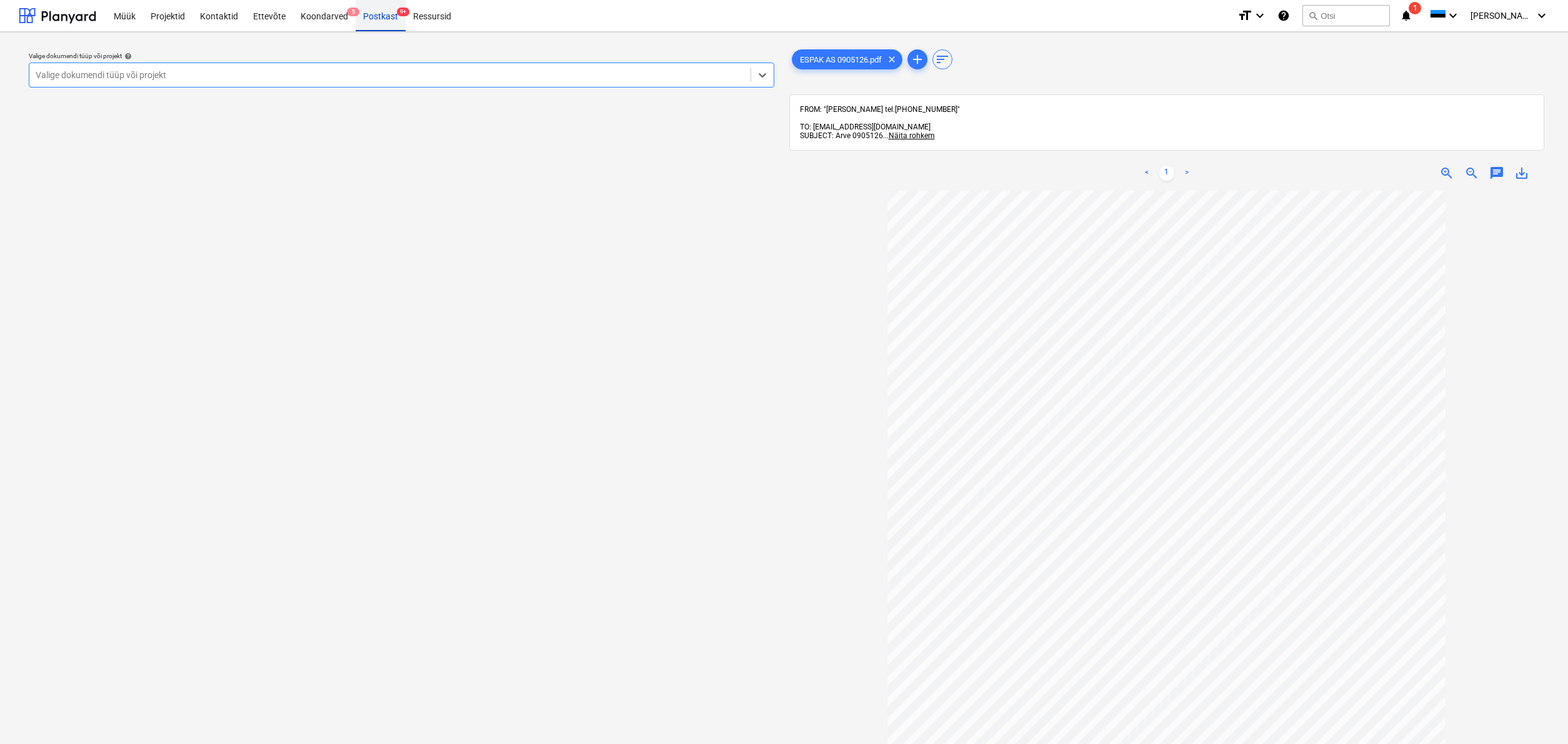
click at [377, 20] on div "Postkast 9+" at bounding box center [380, 15] width 50 height 32
